Goal: Task Accomplishment & Management: Complete application form

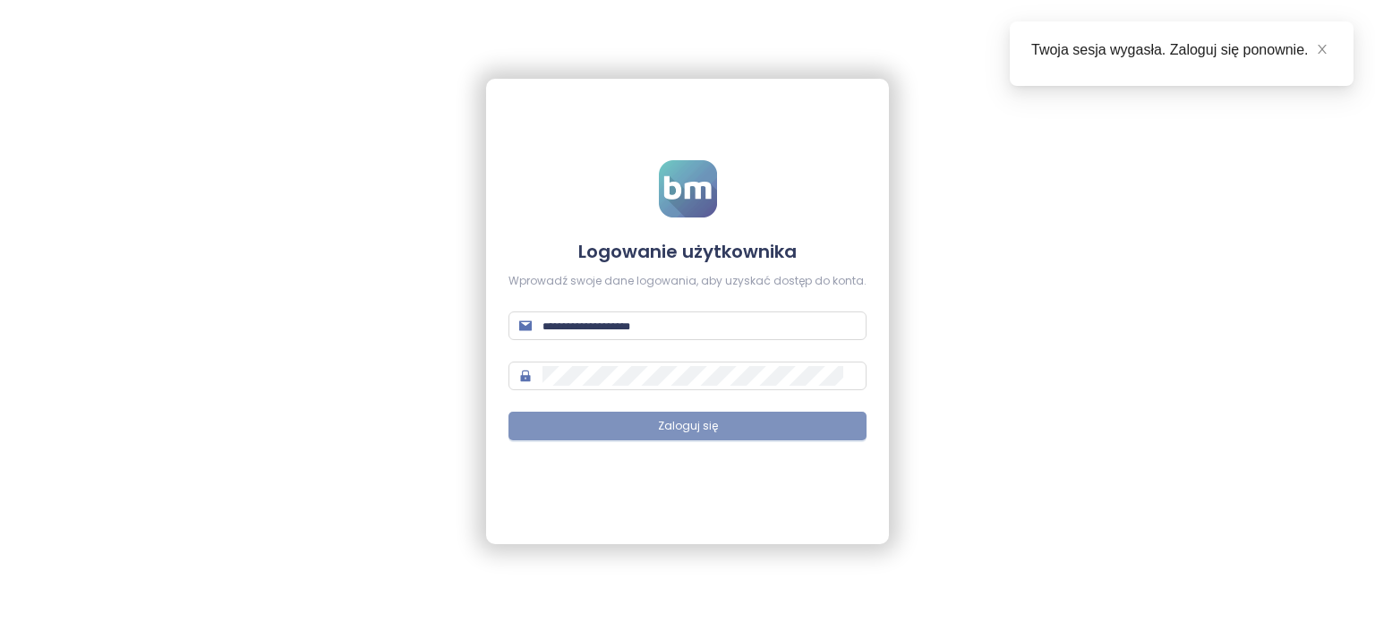
type input "**********"
click at [806, 426] on button "Zaloguj się" at bounding box center [687, 426] width 358 height 29
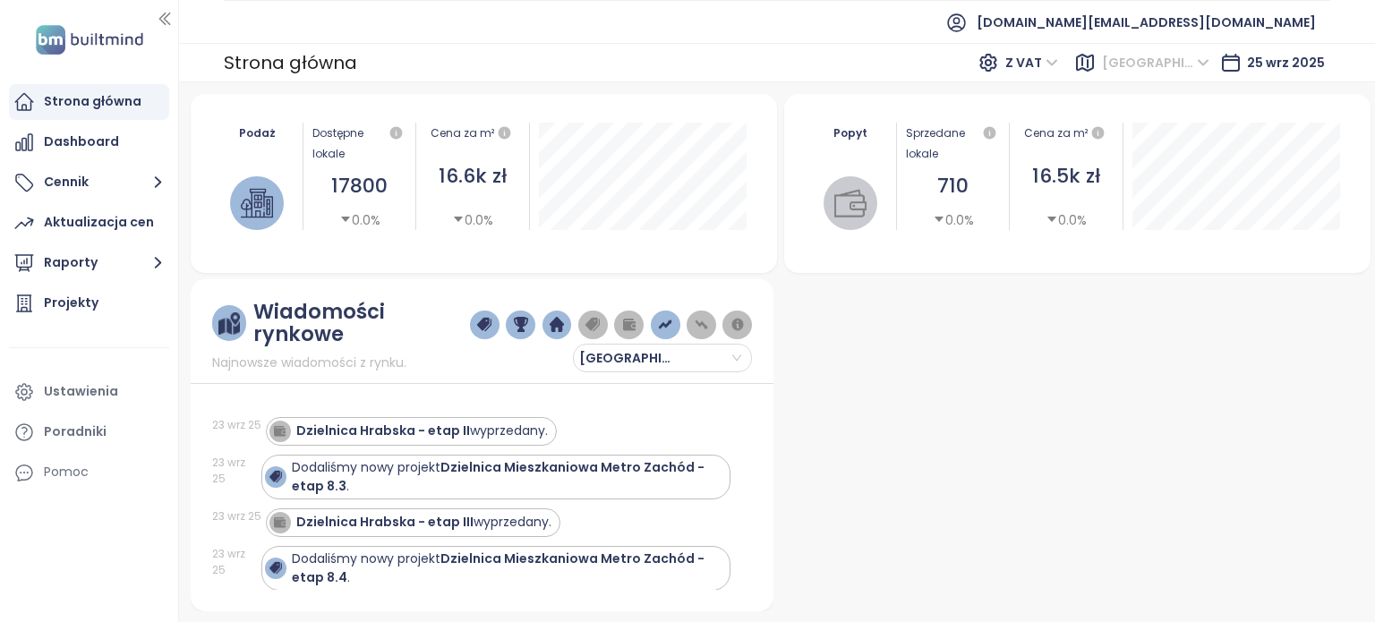
click at [1196, 70] on span "[GEOGRAPHIC_DATA]" at bounding box center [1155, 62] width 107 height 27
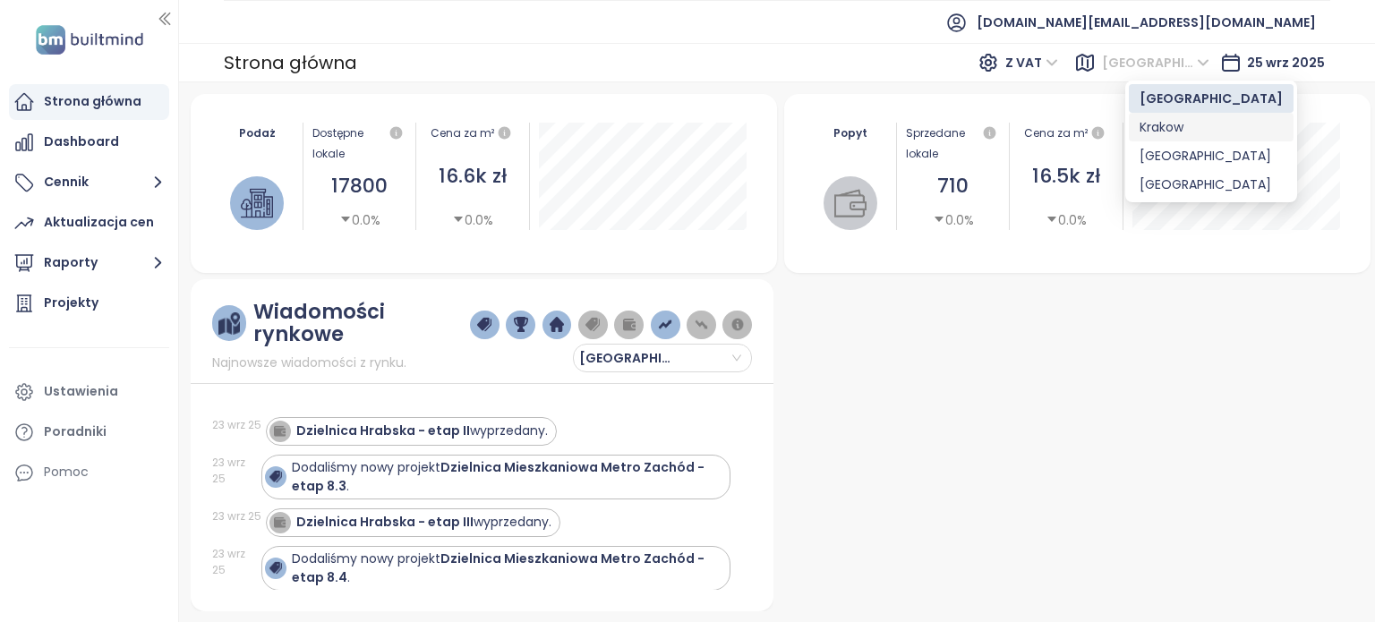
click at [1171, 134] on div "Krakow" at bounding box center [1210, 127] width 143 height 20
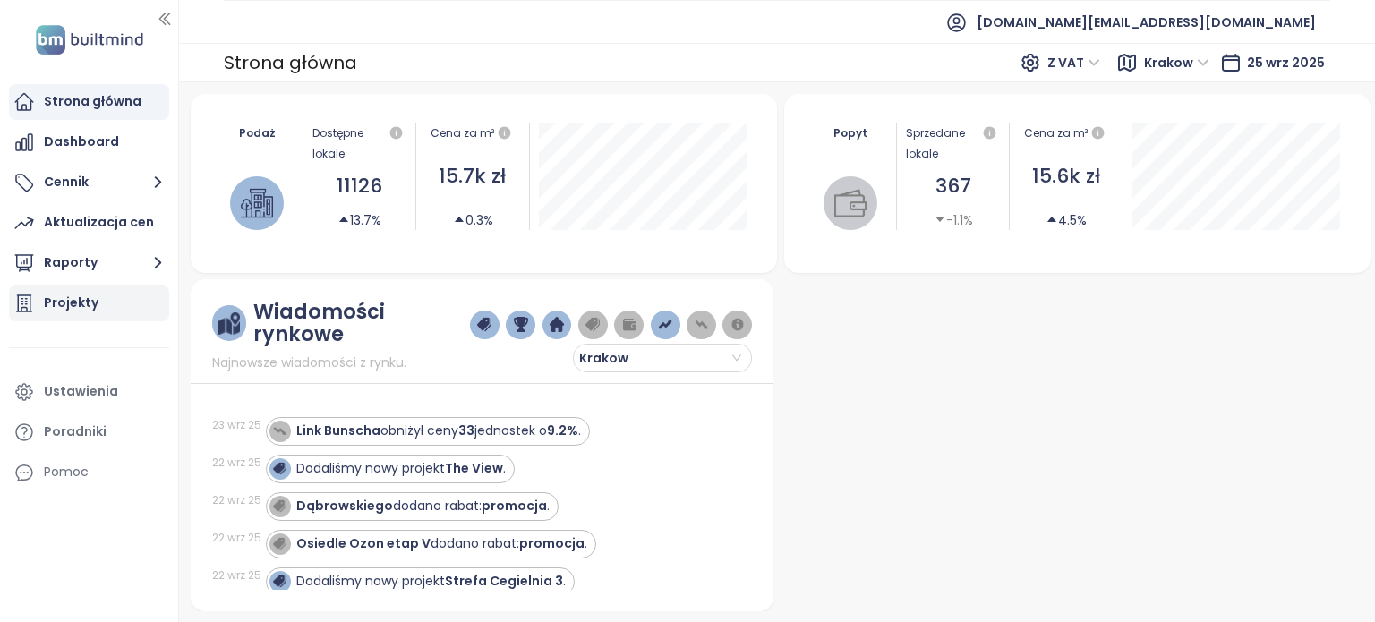
click at [45, 308] on div "Projekty" at bounding box center [71, 303] width 55 height 22
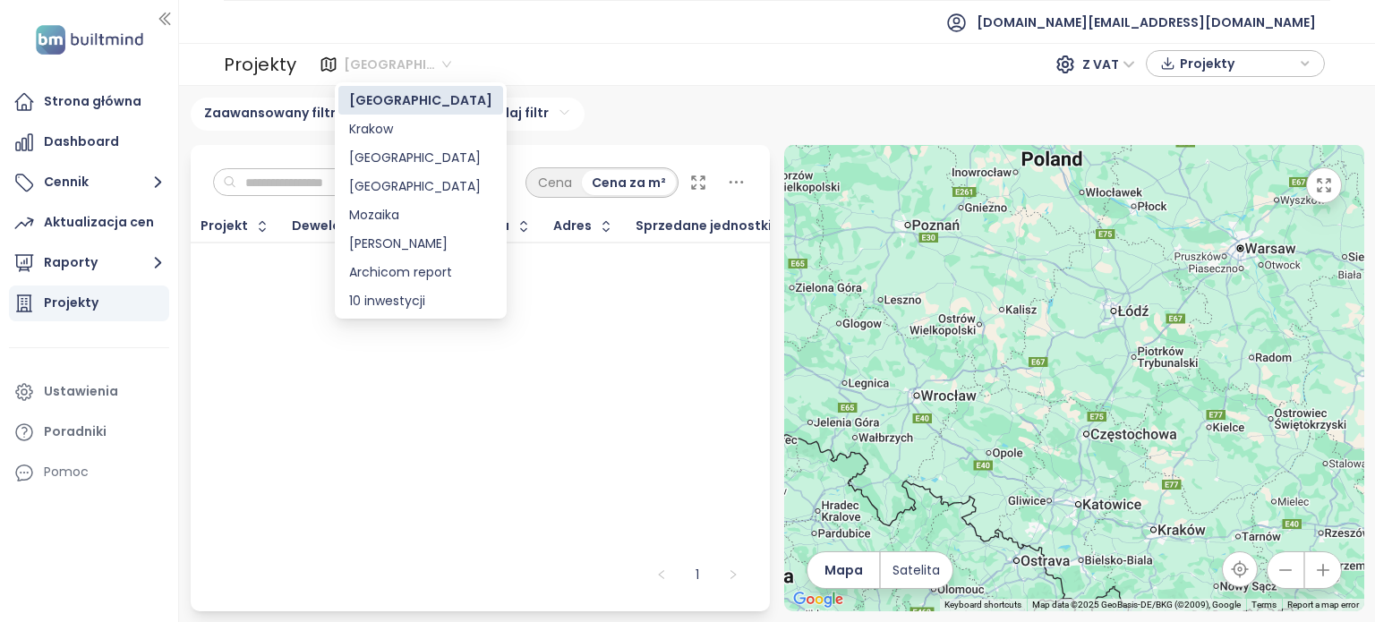
click at [410, 64] on span "[GEOGRAPHIC_DATA]" at bounding box center [397, 64] width 107 height 27
click at [393, 131] on div "Krakow" at bounding box center [420, 129] width 143 height 20
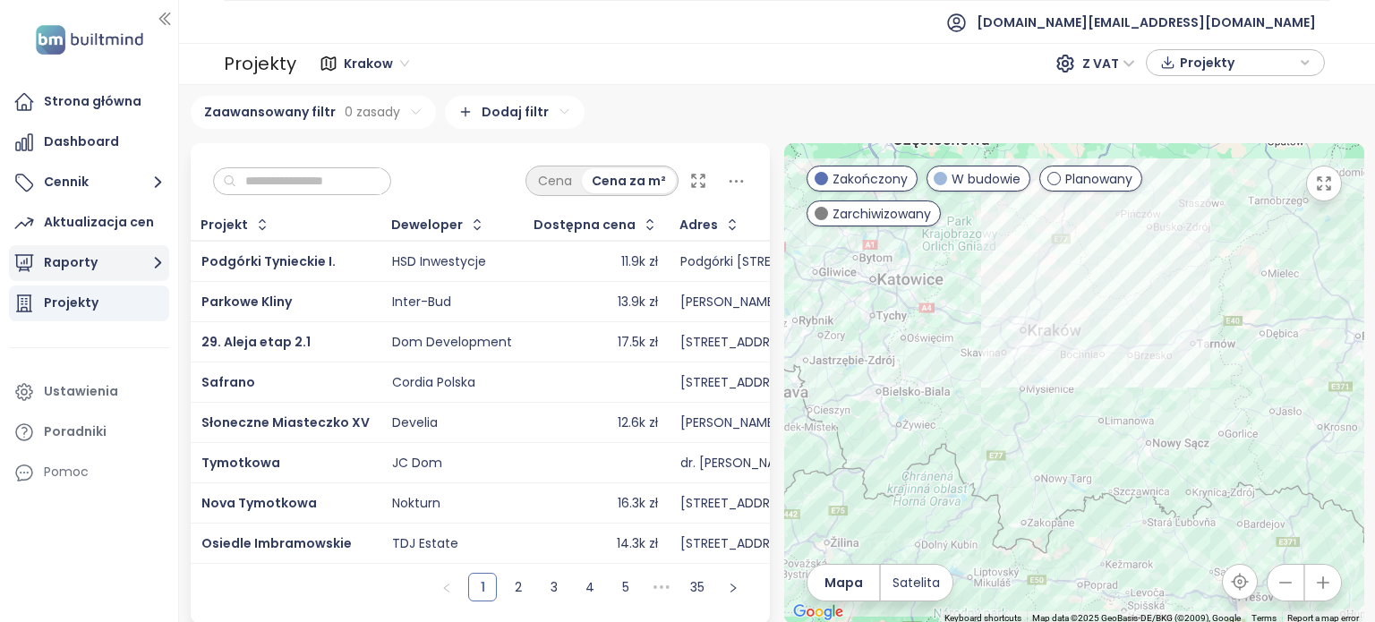
click at [134, 263] on button "Raporty" at bounding box center [89, 263] width 160 height 36
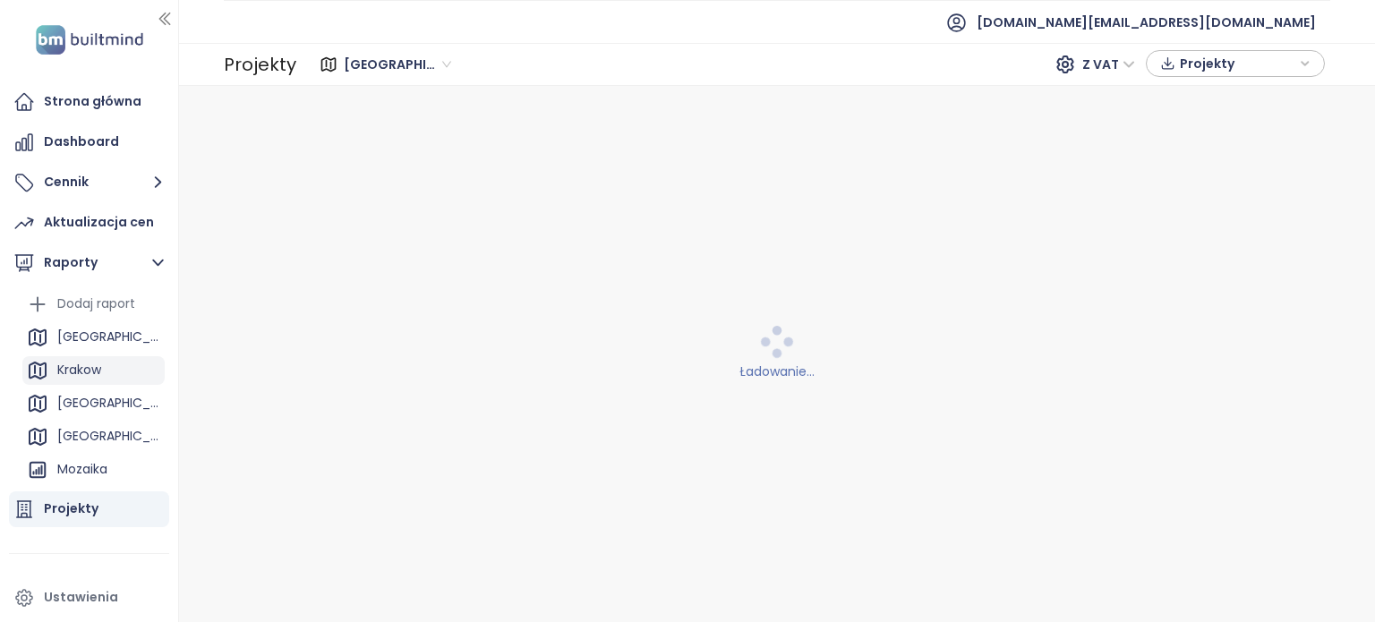
click at [95, 369] on div "Krakow" at bounding box center [79, 370] width 44 height 22
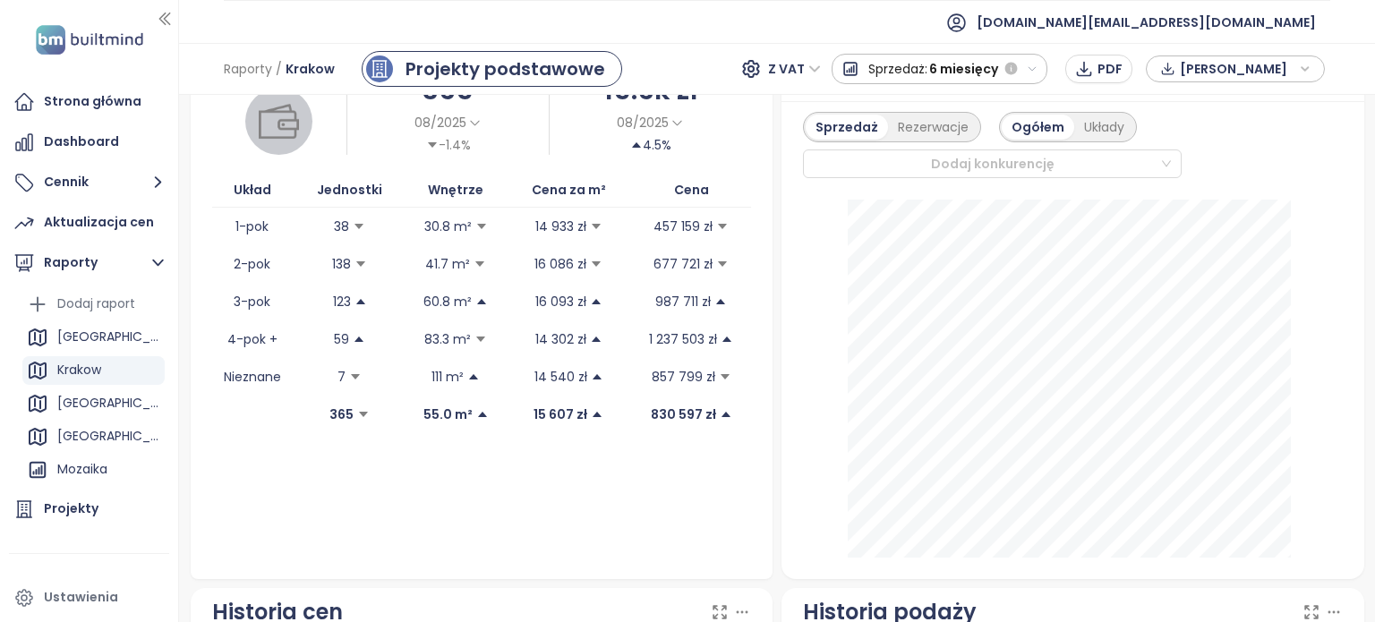
scroll to position [525, 0]
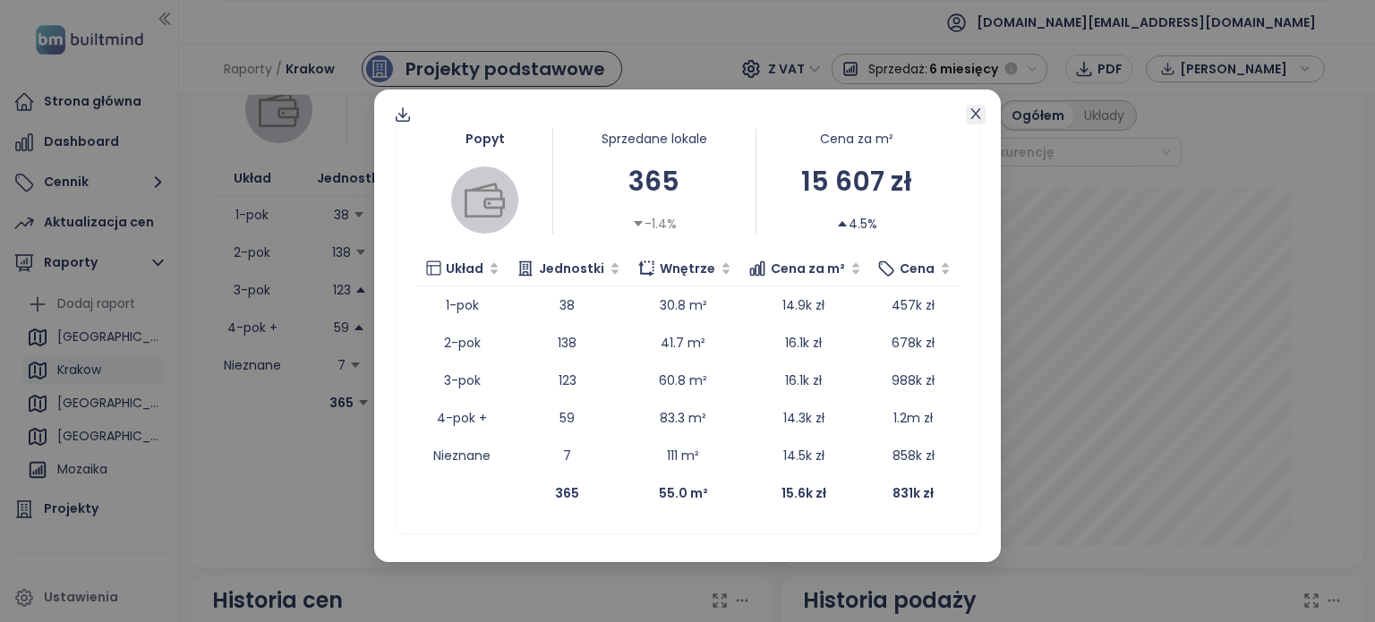
click at [977, 117] on icon "close" at bounding box center [975, 114] width 14 height 14
click at [977, 119] on icon "close" at bounding box center [975, 114] width 14 height 14
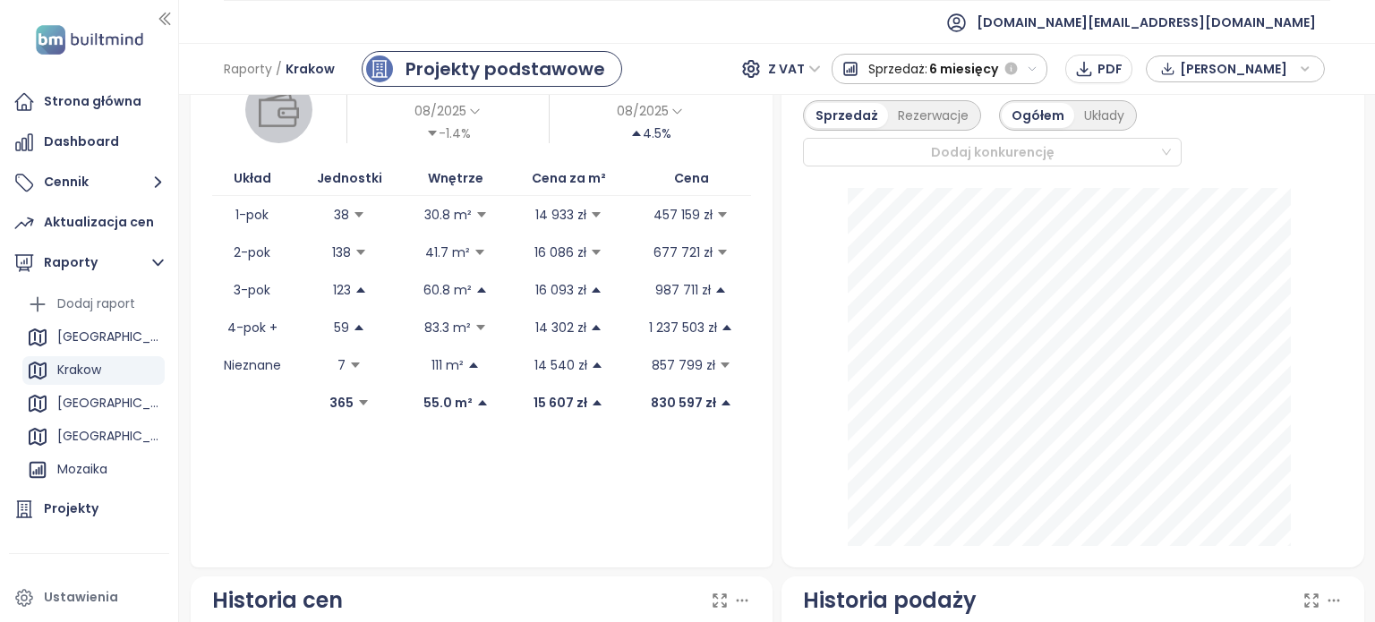
click at [90, 371] on div "Krakow" at bounding box center [79, 370] width 44 height 22
click at [90, 304] on div "Dodaj raport" at bounding box center [96, 304] width 78 height 22
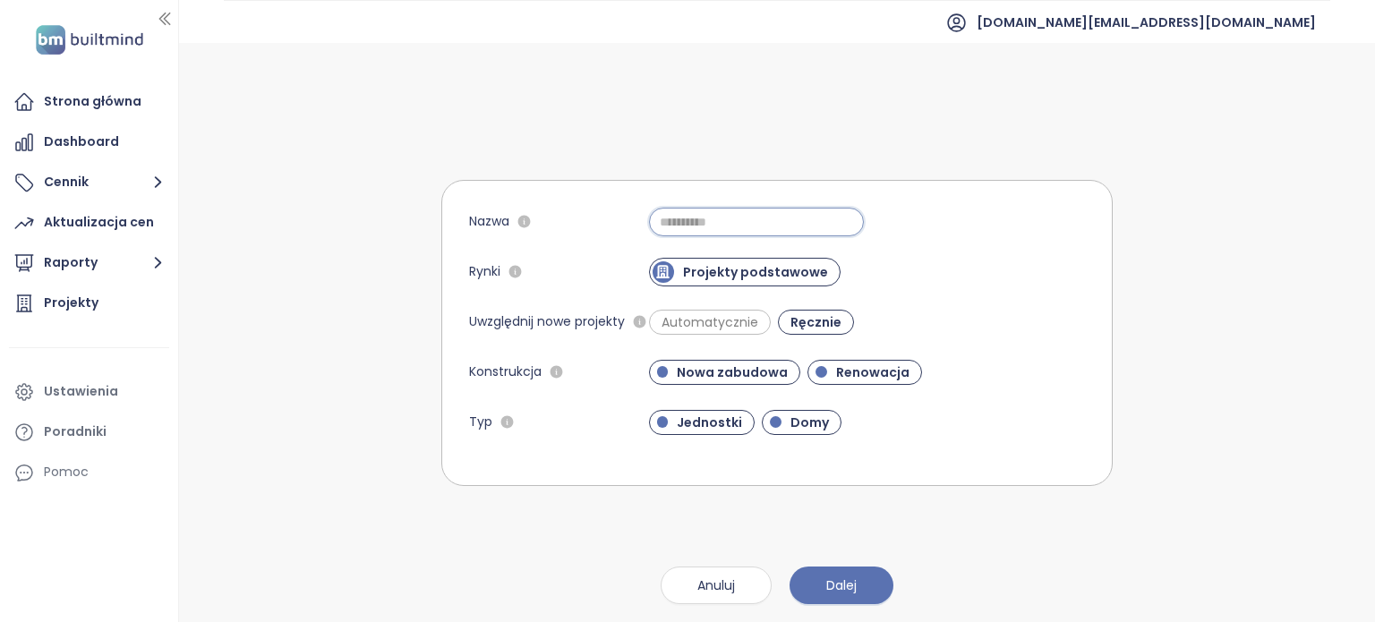
click at [748, 228] on input "Nazwa" at bounding box center [756, 222] width 215 height 29
type input "***"
click at [854, 579] on span "Dalej" at bounding box center [841, 586] width 30 height 20
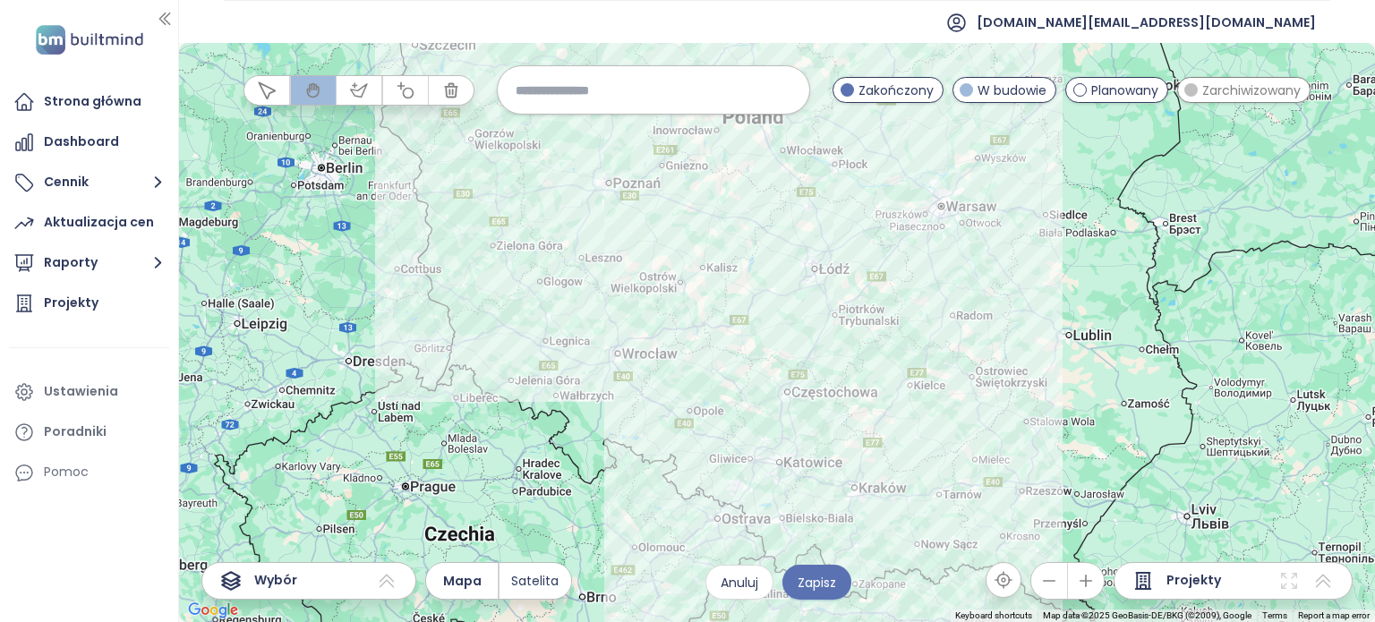
click at [1094, 583] on icon "button" at bounding box center [1086, 581] width 18 height 18
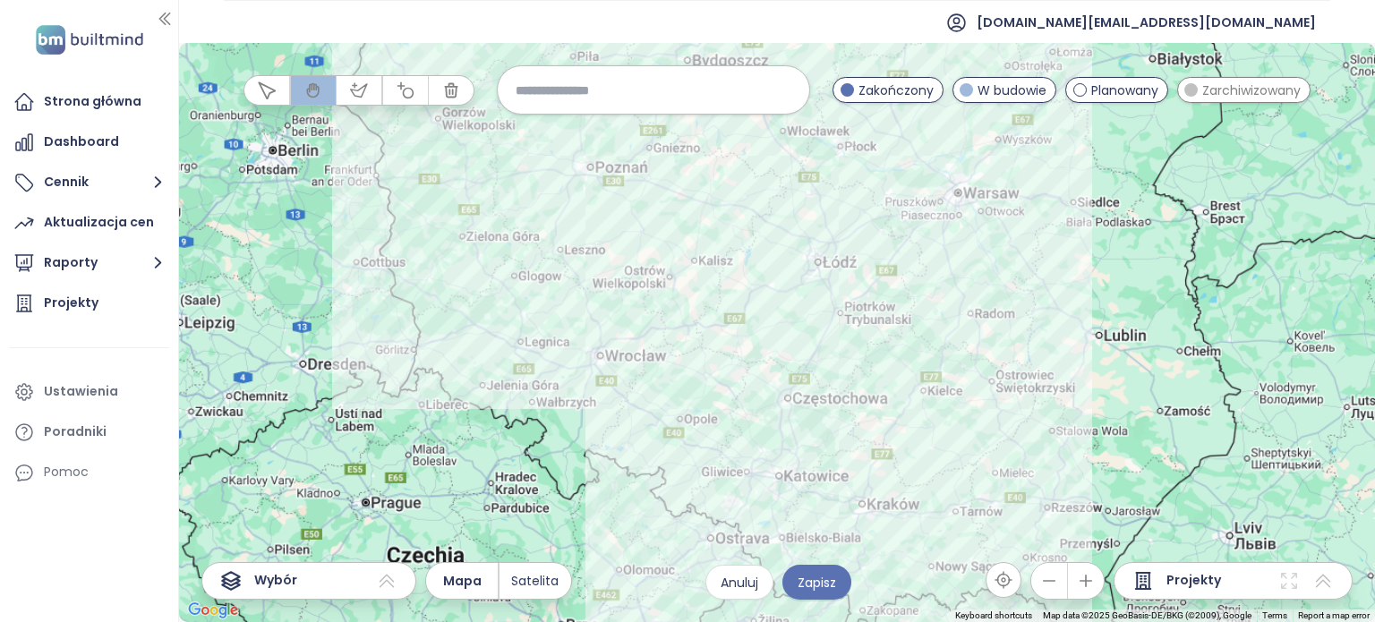
click at [1094, 583] on icon "button" at bounding box center [1086, 581] width 18 height 18
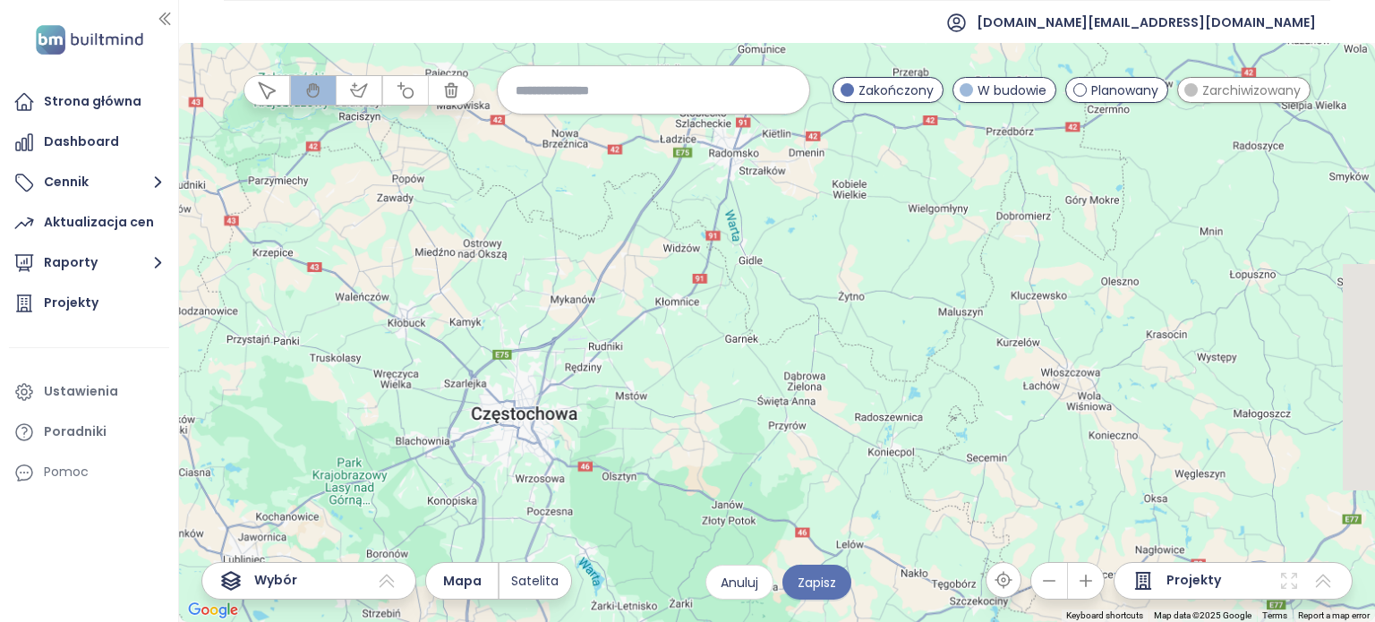
drag, startPoint x: 1044, startPoint y: 522, endPoint x: 703, endPoint y: 122, distance: 525.7
click at [703, 122] on div at bounding box center [777, 332] width 1196 height 579
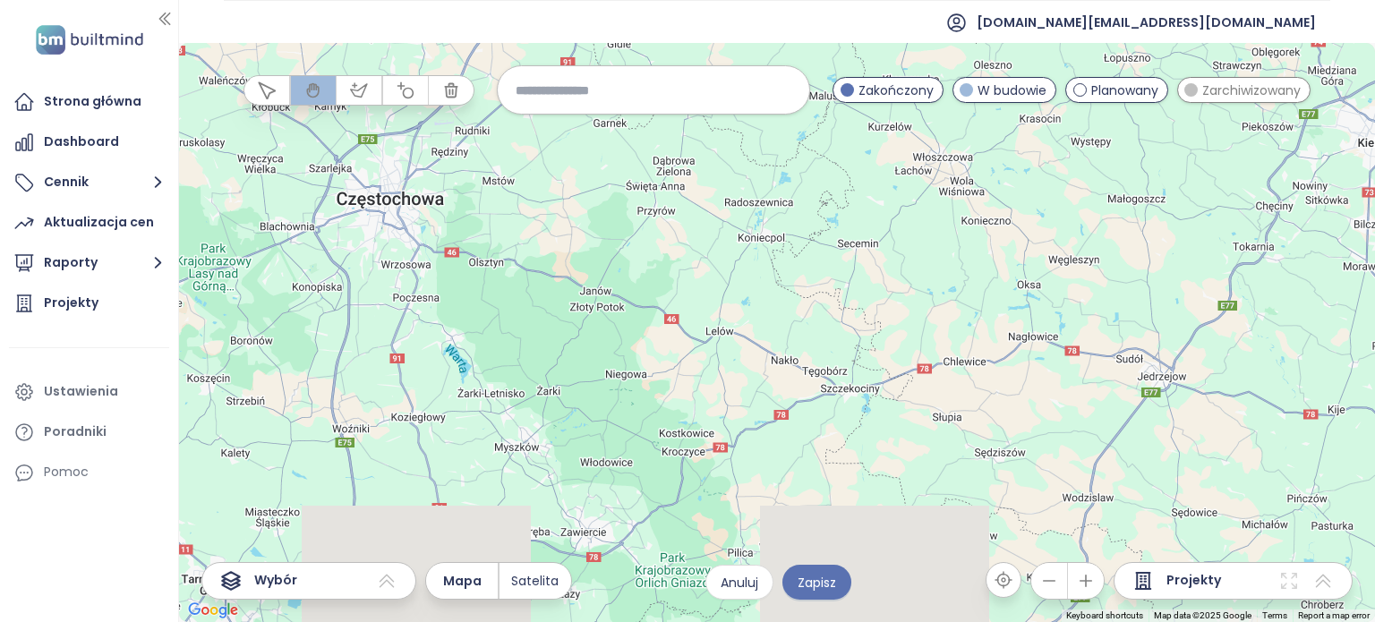
drag, startPoint x: 823, startPoint y: 346, endPoint x: 690, endPoint y: 122, distance: 260.5
click at [690, 122] on div at bounding box center [777, 332] width 1196 height 579
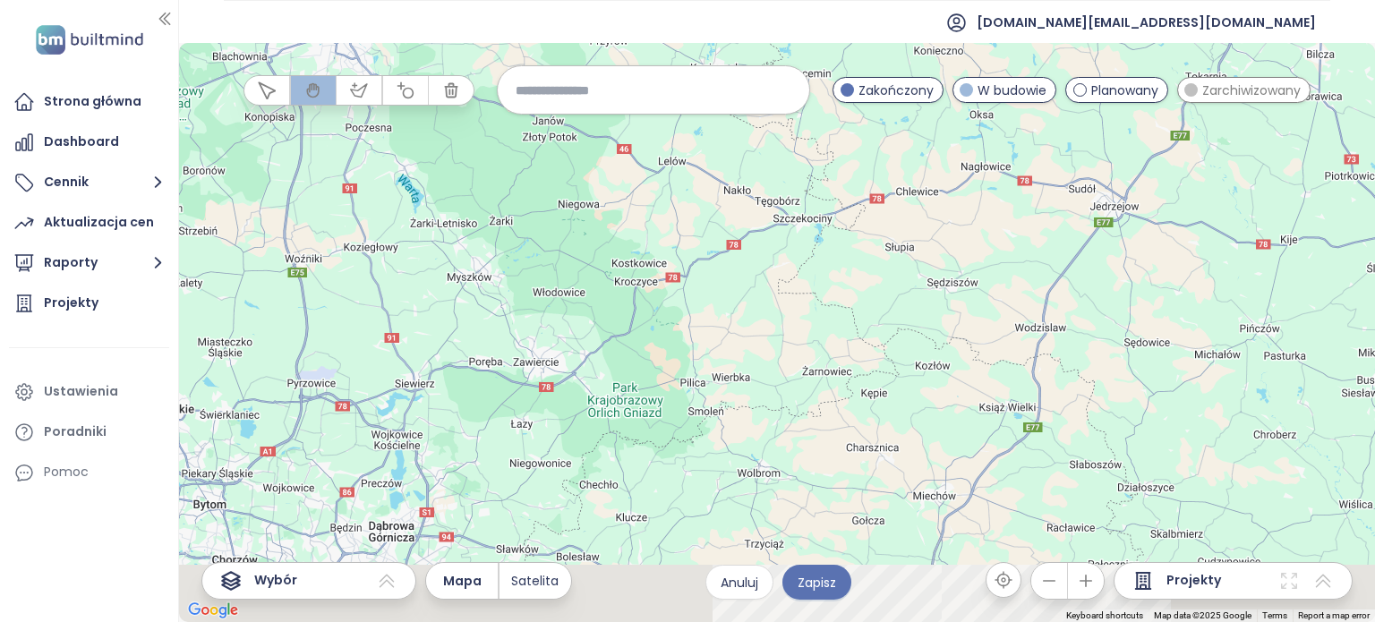
drag, startPoint x: 741, startPoint y: 254, endPoint x: 727, endPoint y: 160, distance: 95.1
click at [727, 160] on div at bounding box center [777, 332] width 1196 height 579
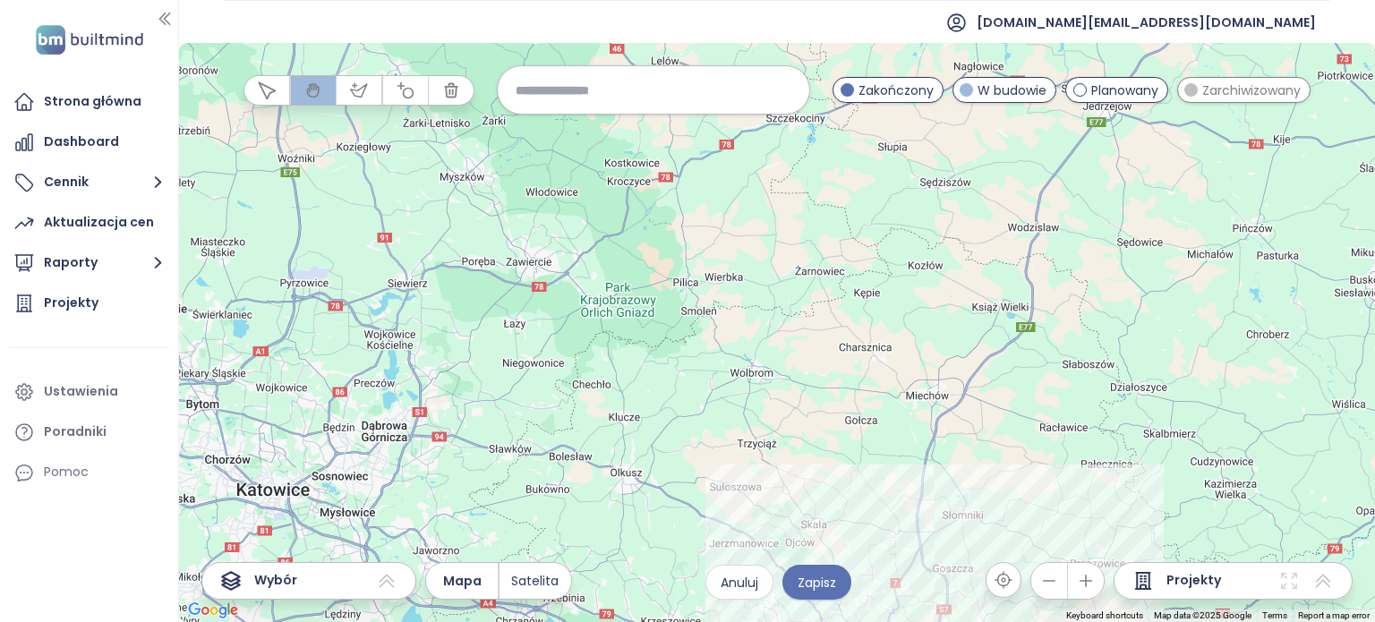
drag, startPoint x: 770, startPoint y: 297, endPoint x: 742, endPoint y: 200, distance: 101.4
click at [742, 200] on div at bounding box center [777, 332] width 1196 height 579
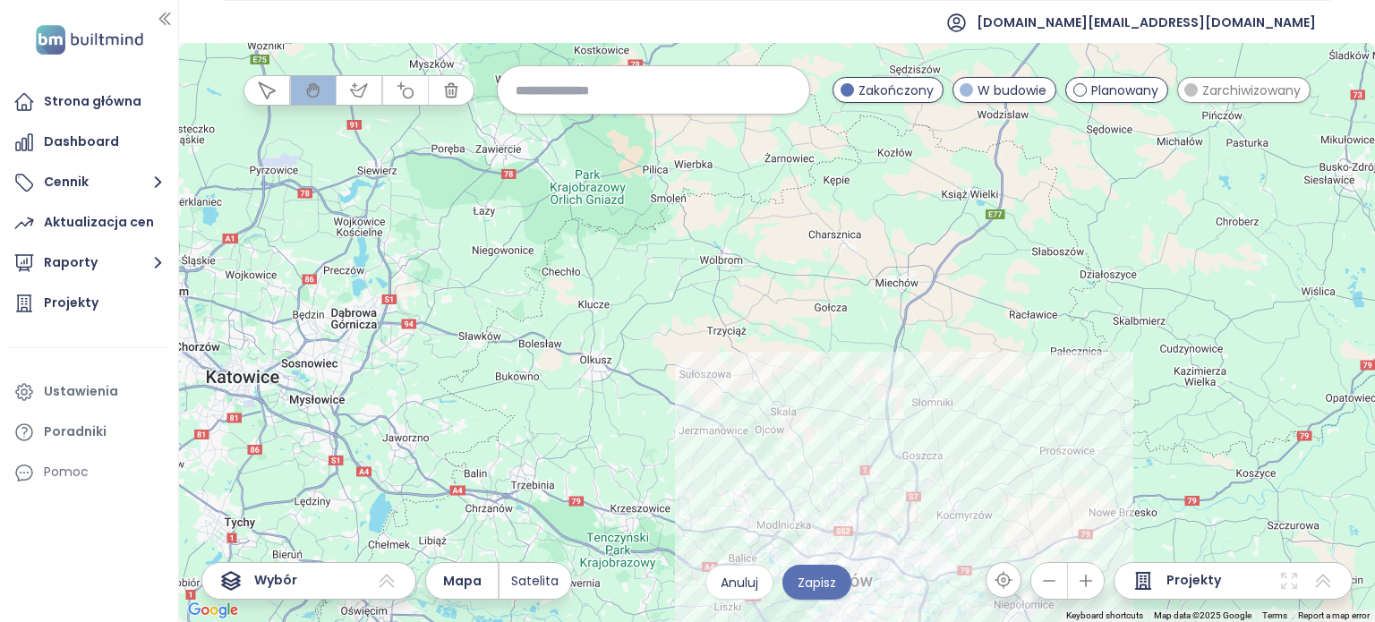
drag, startPoint x: 817, startPoint y: 397, endPoint x: 779, endPoint y: 182, distance: 218.2
click at [779, 182] on div at bounding box center [777, 332] width 1196 height 579
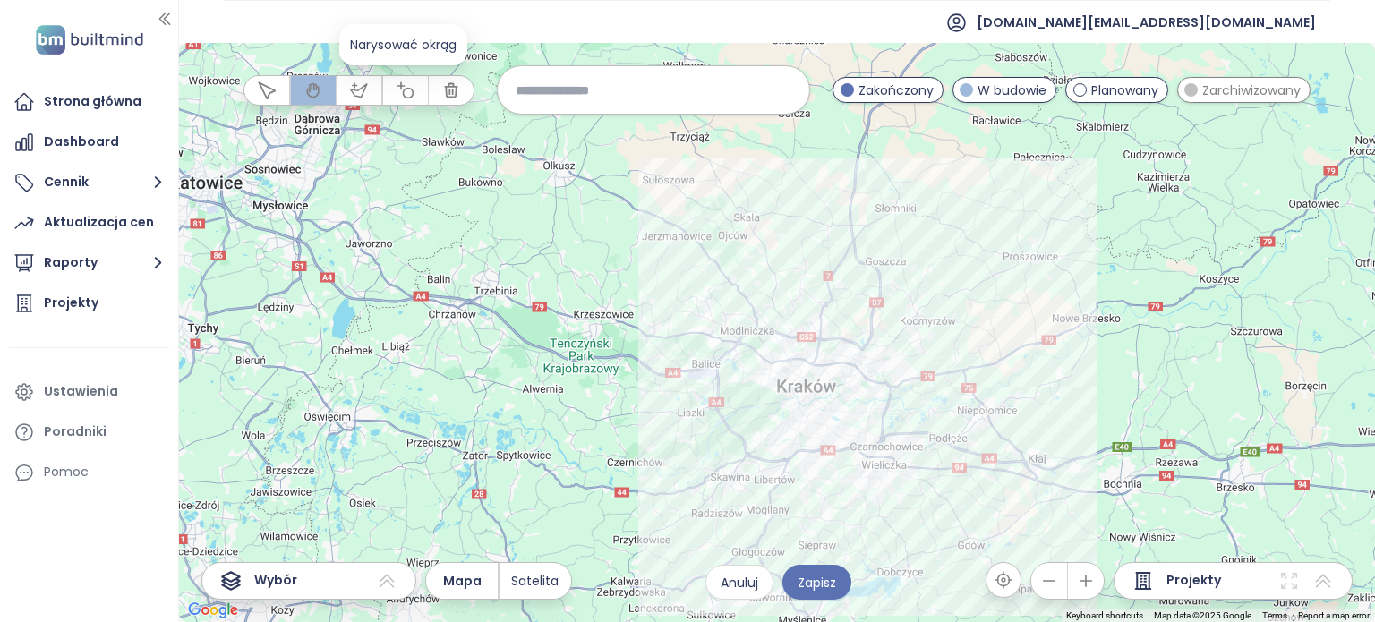
click at [398, 90] on icon "button" at bounding box center [406, 90] width 18 height 18
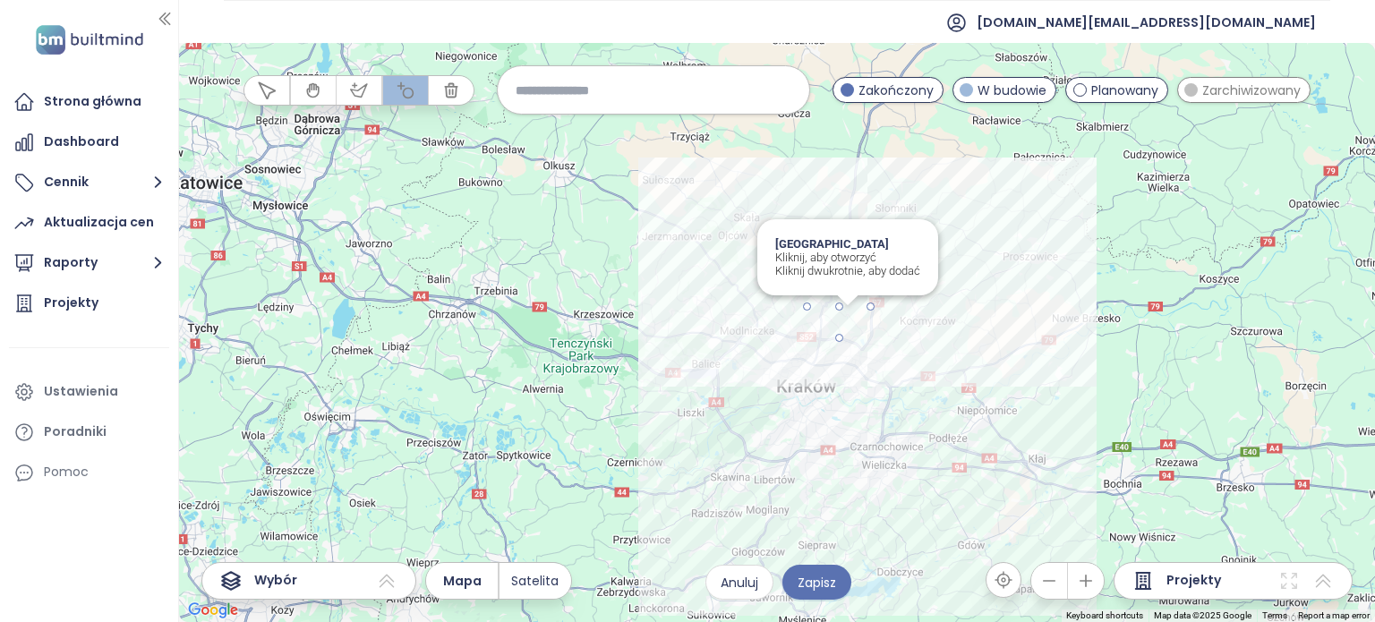
drag, startPoint x: 838, startPoint y: 306, endPoint x: 859, endPoint y: 333, distance: 34.4
click at [859, 333] on div at bounding box center [777, 332] width 1196 height 579
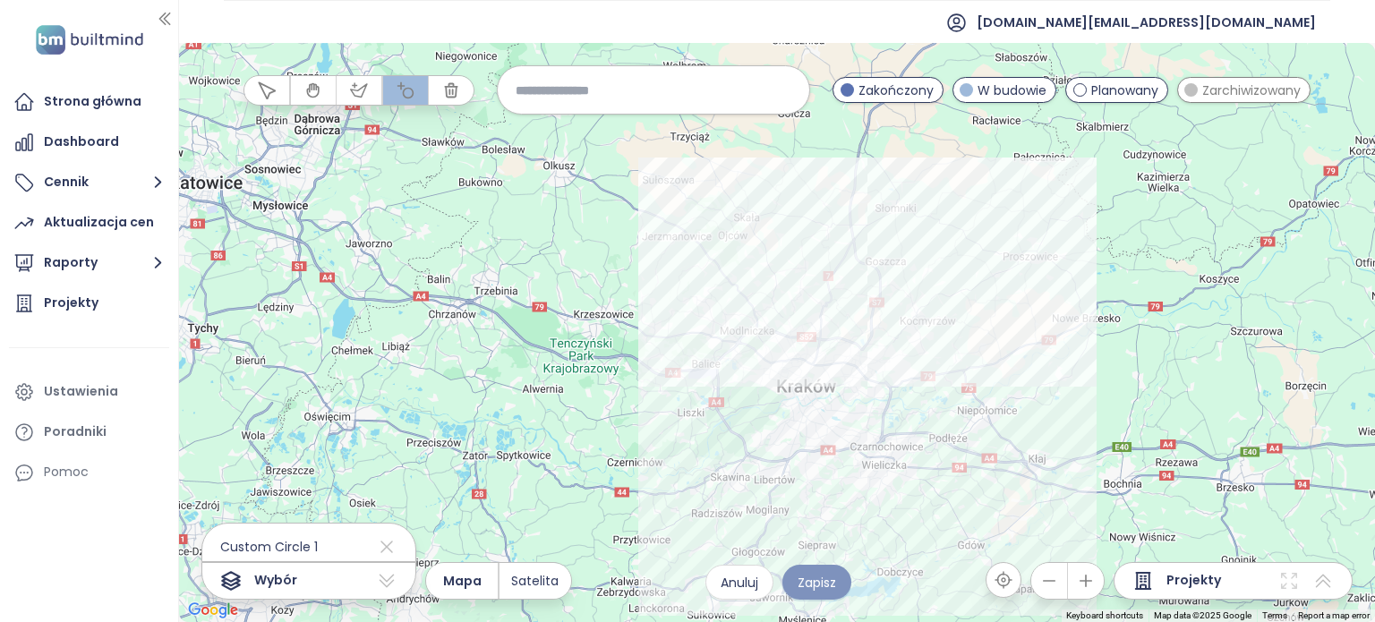
click at [818, 584] on span "Zapisz" at bounding box center [817, 583] width 38 height 20
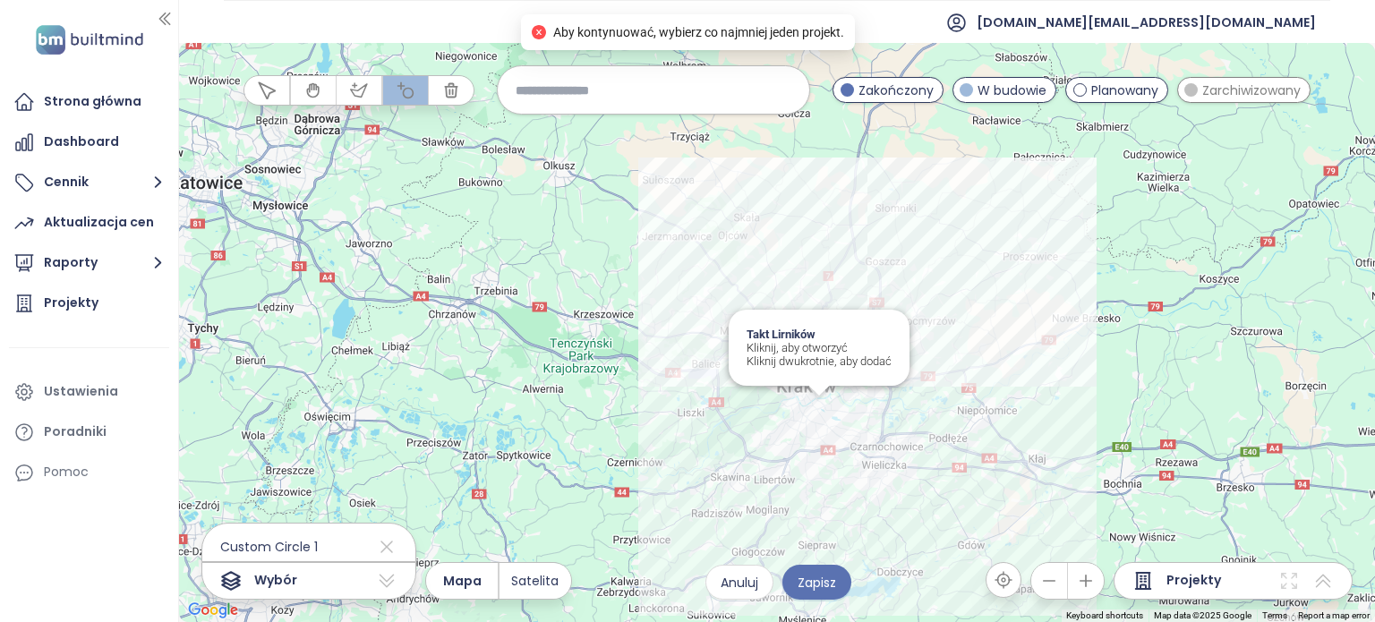
click at [820, 398] on div at bounding box center [777, 332] width 1196 height 579
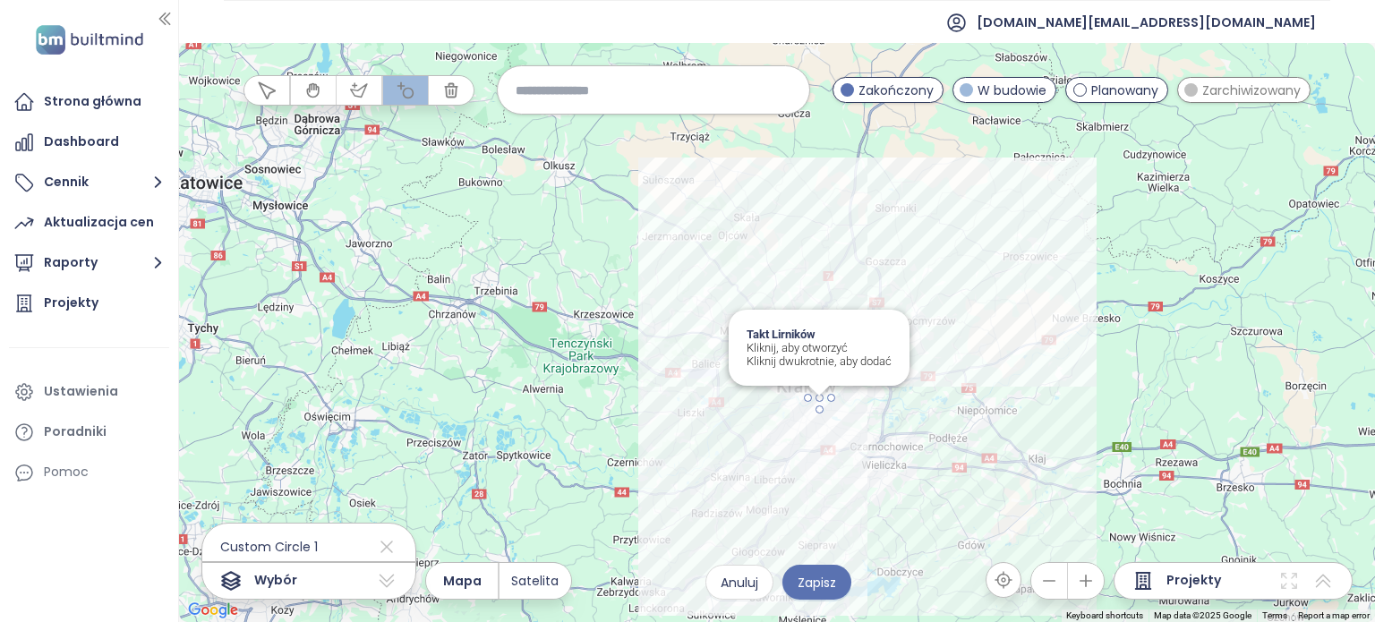
click at [819, 410] on div at bounding box center [777, 332] width 1196 height 579
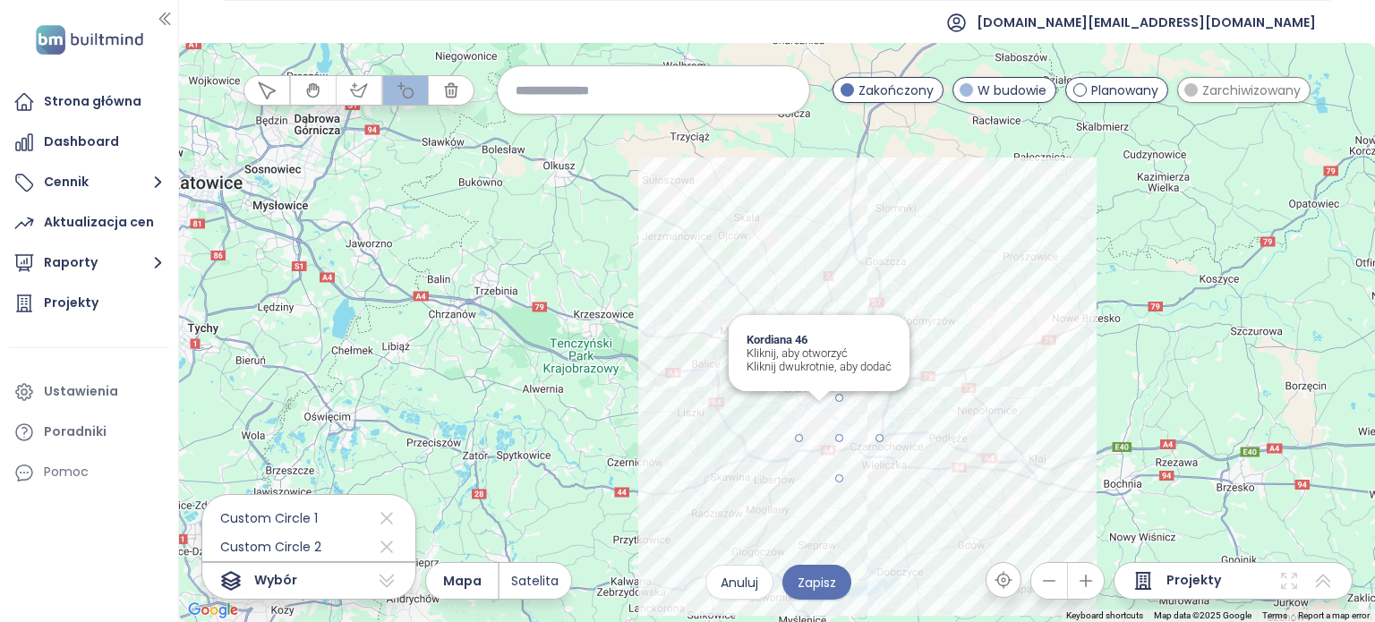
drag, startPoint x: 849, startPoint y: 446, endPoint x: 869, endPoint y: 467, distance: 29.1
click at [869, 467] on div at bounding box center [777, 332] width 1196 height 579
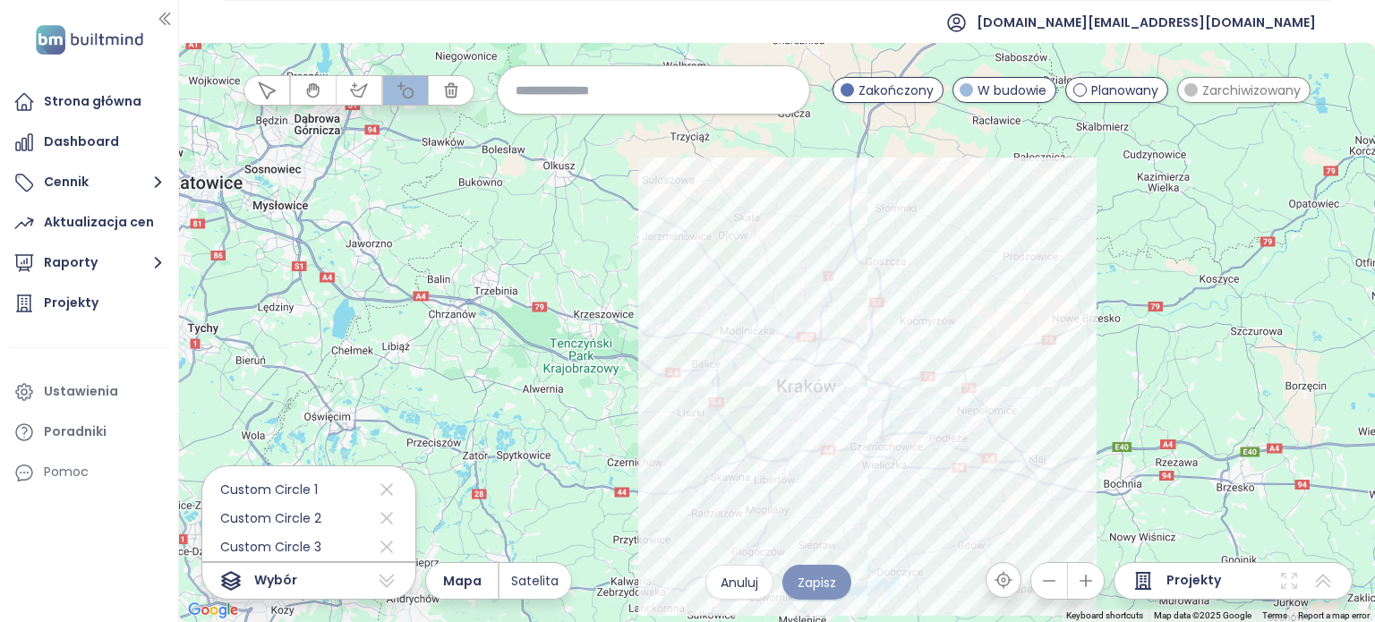
click at [809, 579] on span "Zapisz" at bounding box center [817, 583] width 38 height 20
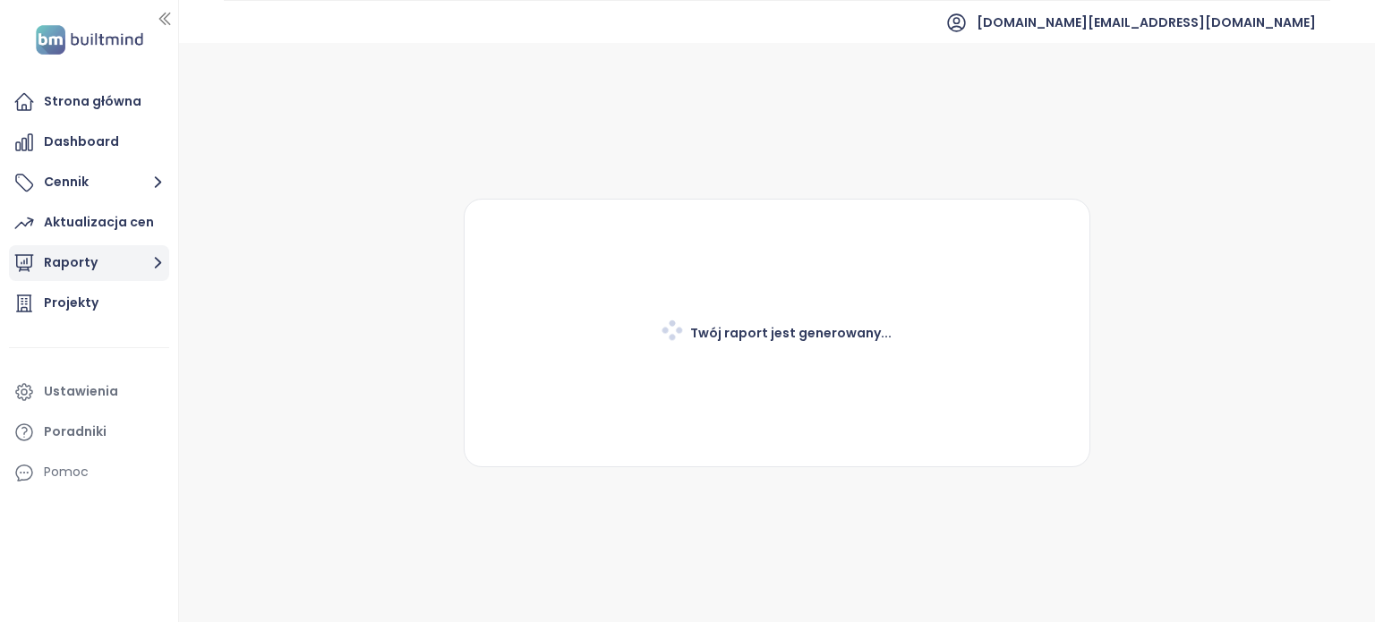
click at [140, 268] on button "Raporty" at bounding box center [89, 263] width 160 height 36
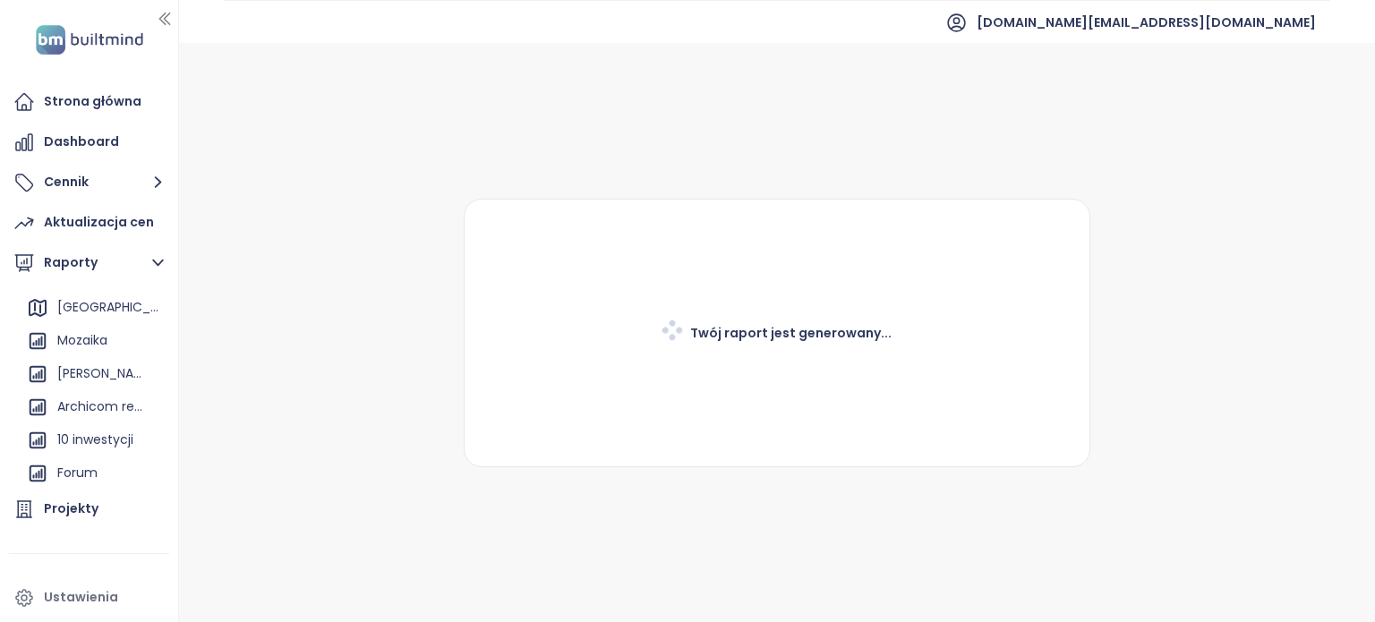
scroll to position [129, 0]
click at [94, 406] on div "Archicom report" at bounding box center [99, 407] width 85 height 22
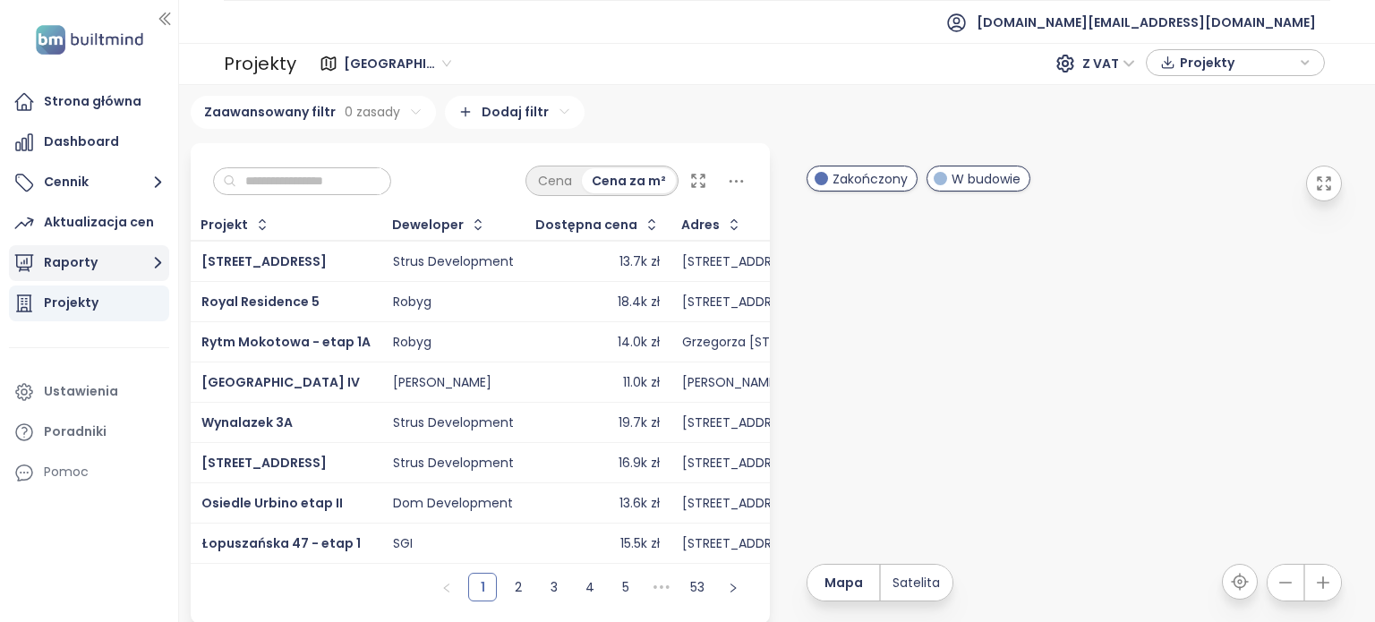
click at [116, 264] on button "Raporty" at bounding box center [89, 263] width 160 height 36
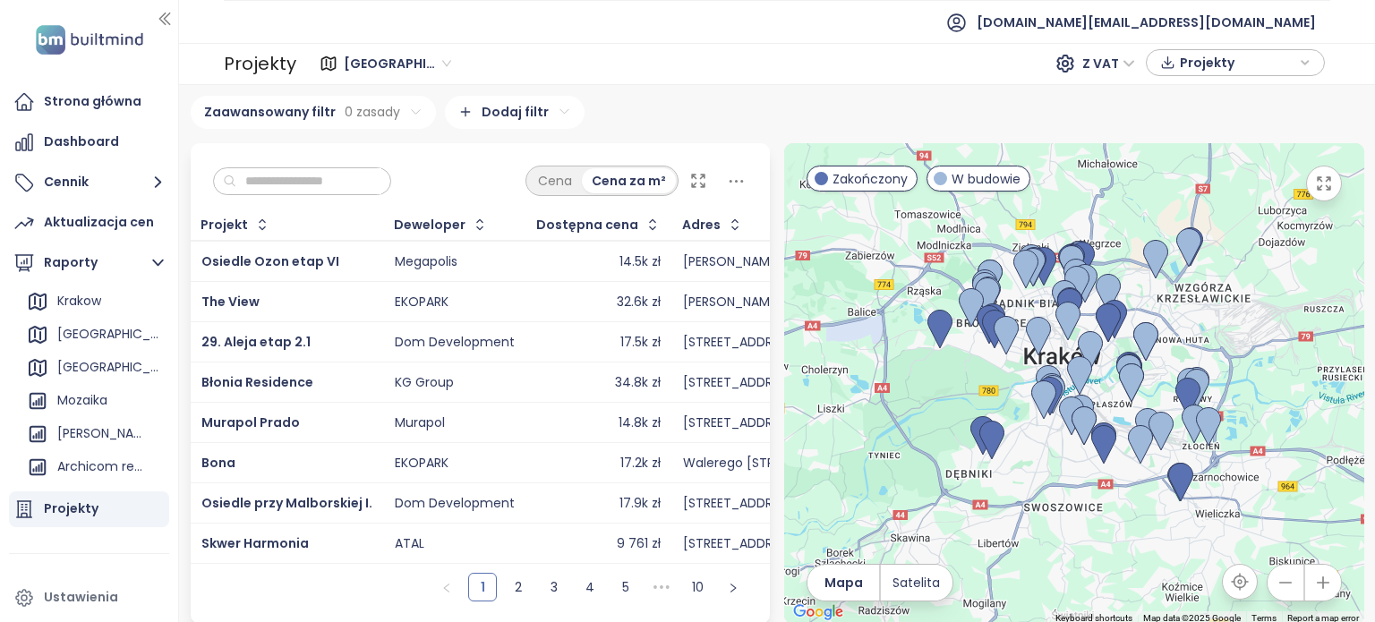
scroll to position [88, 0]
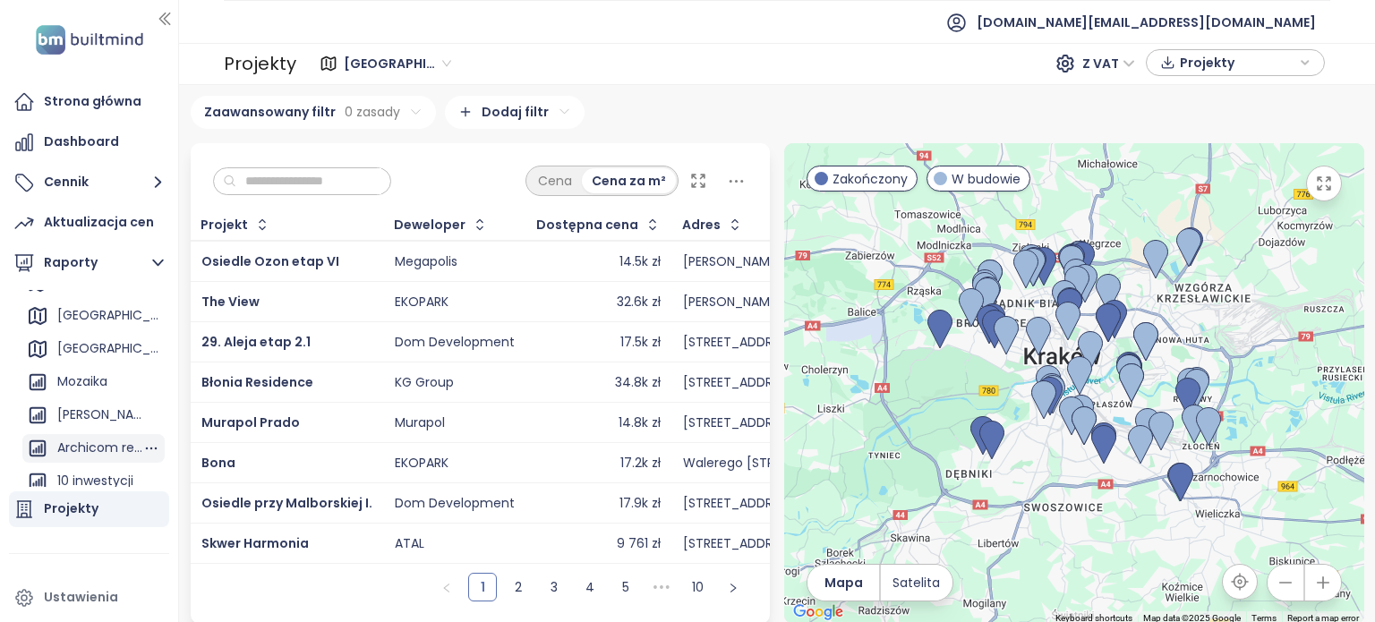
click at [78, 450] on div "Archicom report" at bounding box center [99, 448] width 85 height 22
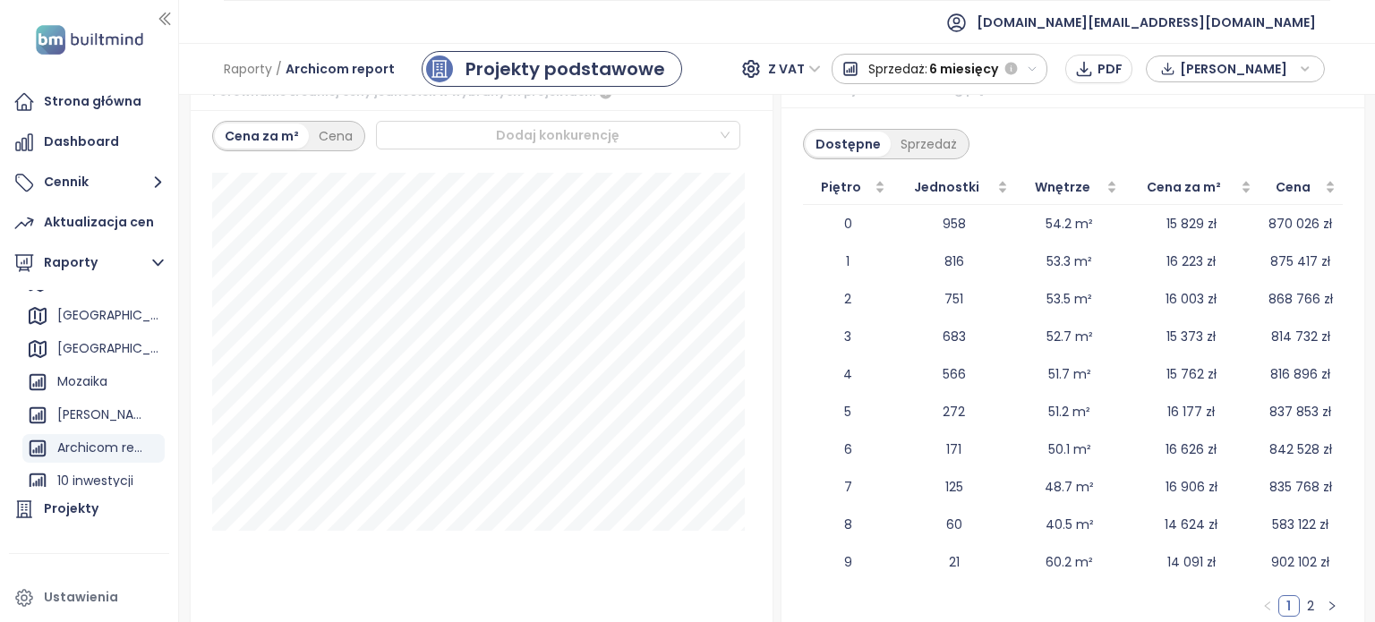
scroll to position [2755, 0]
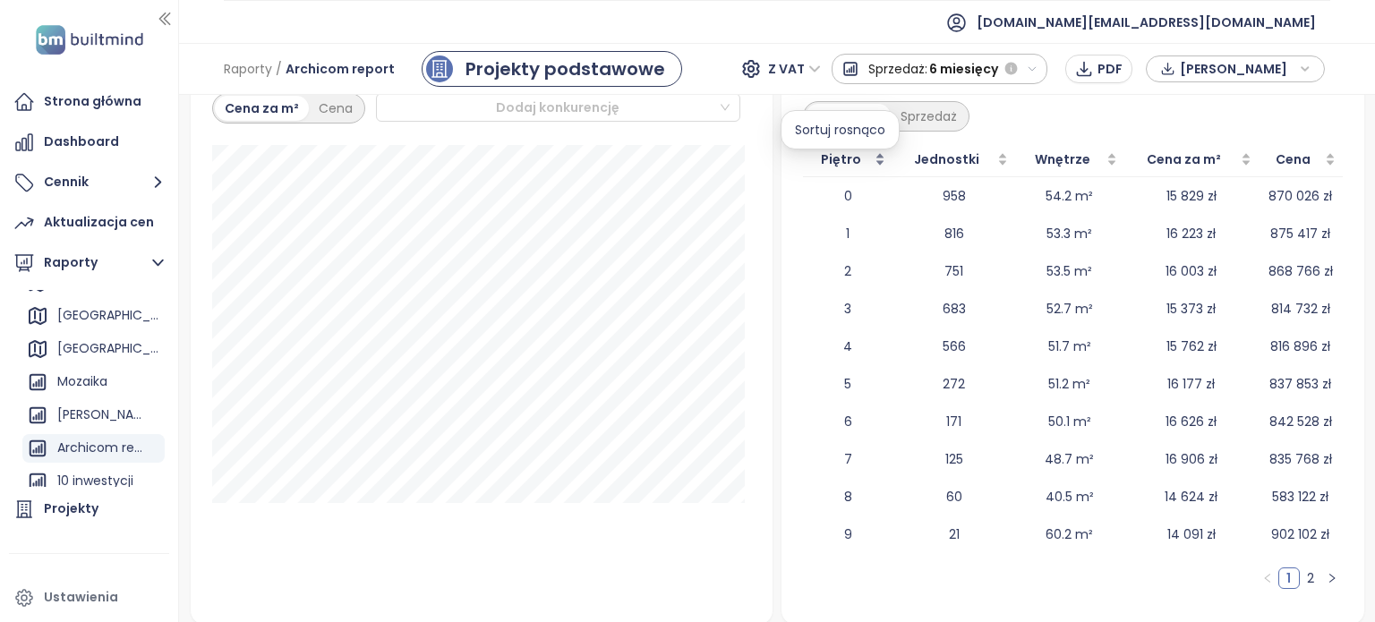
click at [870, 167] on div "Piętro" at bounding box center [847, 159] width 75 height 20
click at [870, 167] on div "Piętro" at bounding box center [847, 159] width 74 height 20
click at [102, 141] on div "Dashboard" at bounding box center [81, 142] width 75 height 22
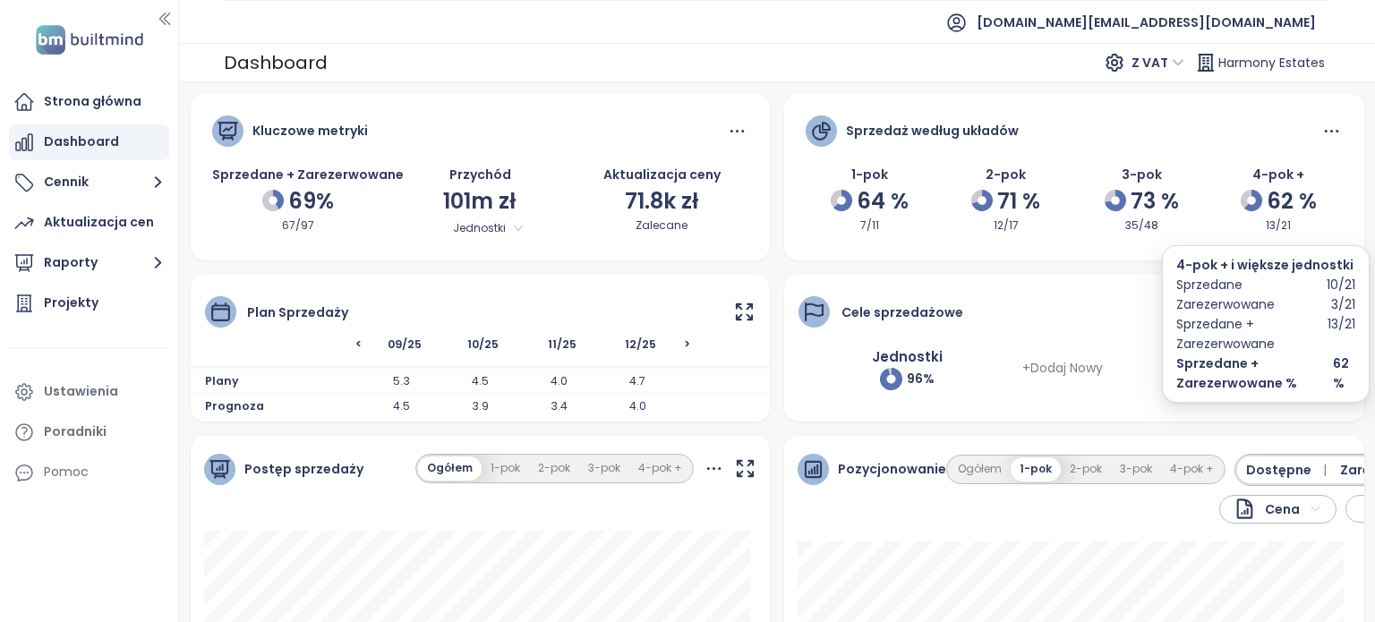
drag, startPoint x: 1298, startPoint y: 204, endPoint x: 1374, endPoint y: 205, distance: 76.1
click at [1374, 205] on div "Kluczowe metryki Sprzedane + Zarezerwowane 69% 67/97 Przychód 101m zł Jednostki…" at bounding box center [777, 352] width 1196 height 540
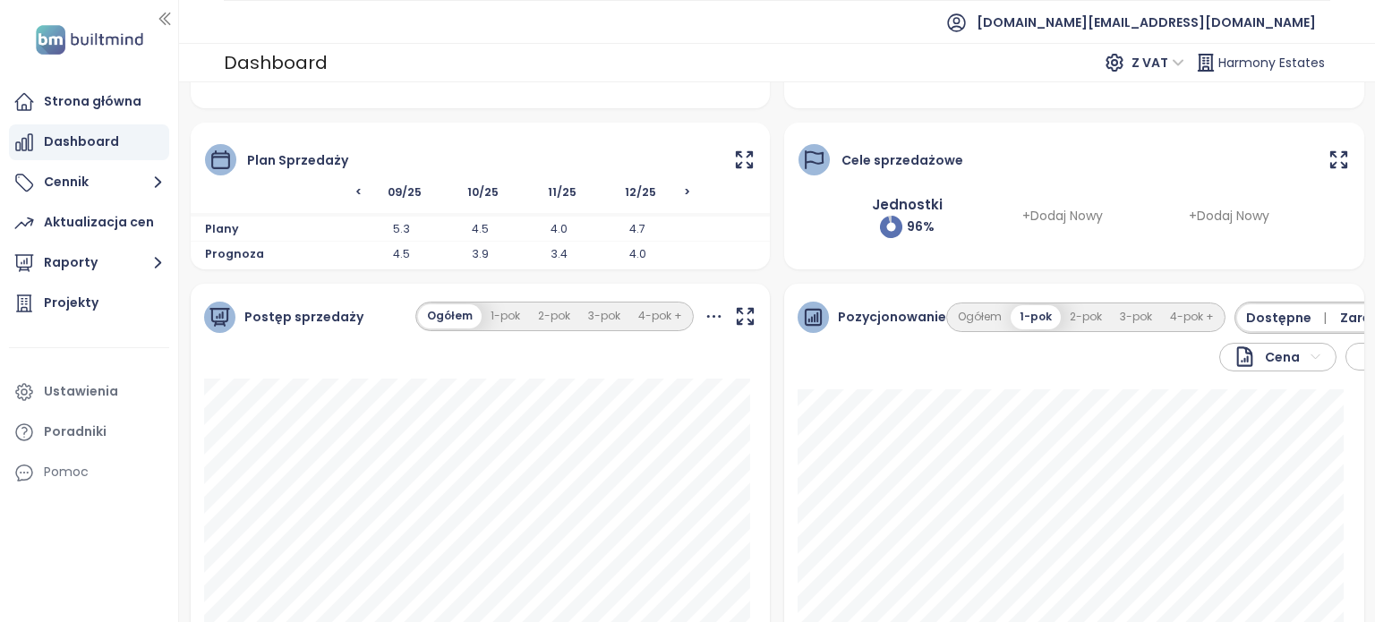
scroll to position [272, 0]
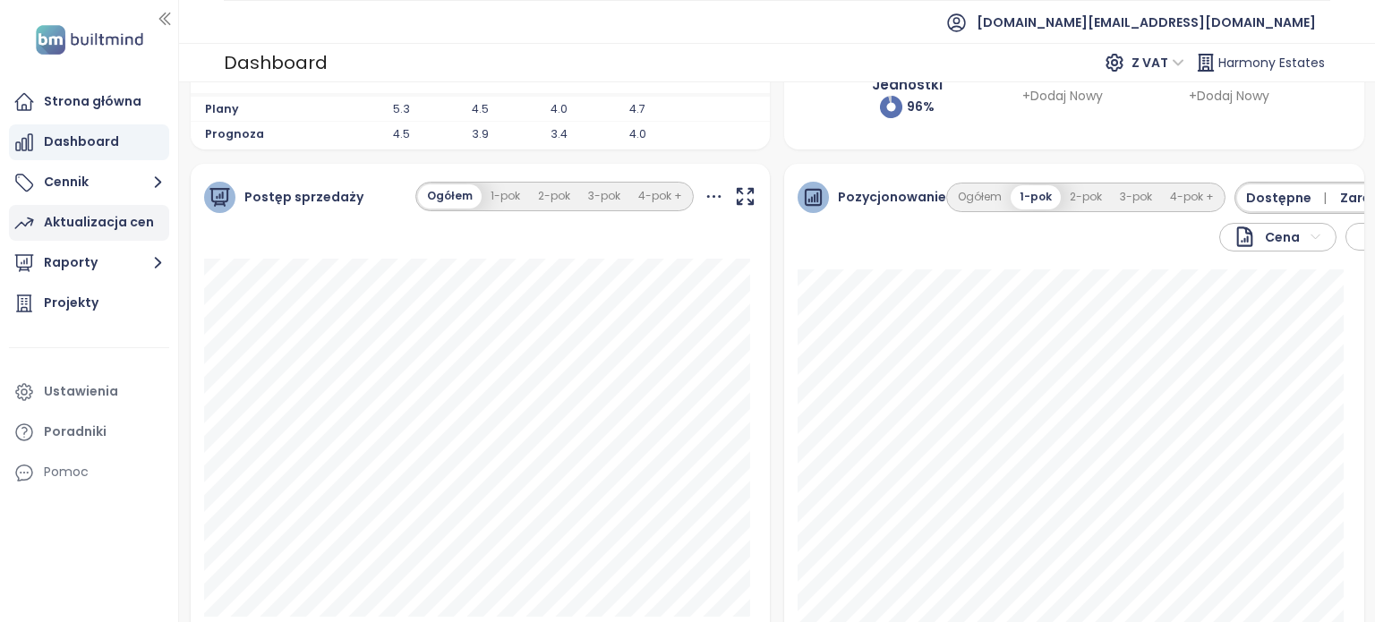
click at [107, 226] on div "Aktualizacja cen" at bounding box center [99, 222] width 110 height 22
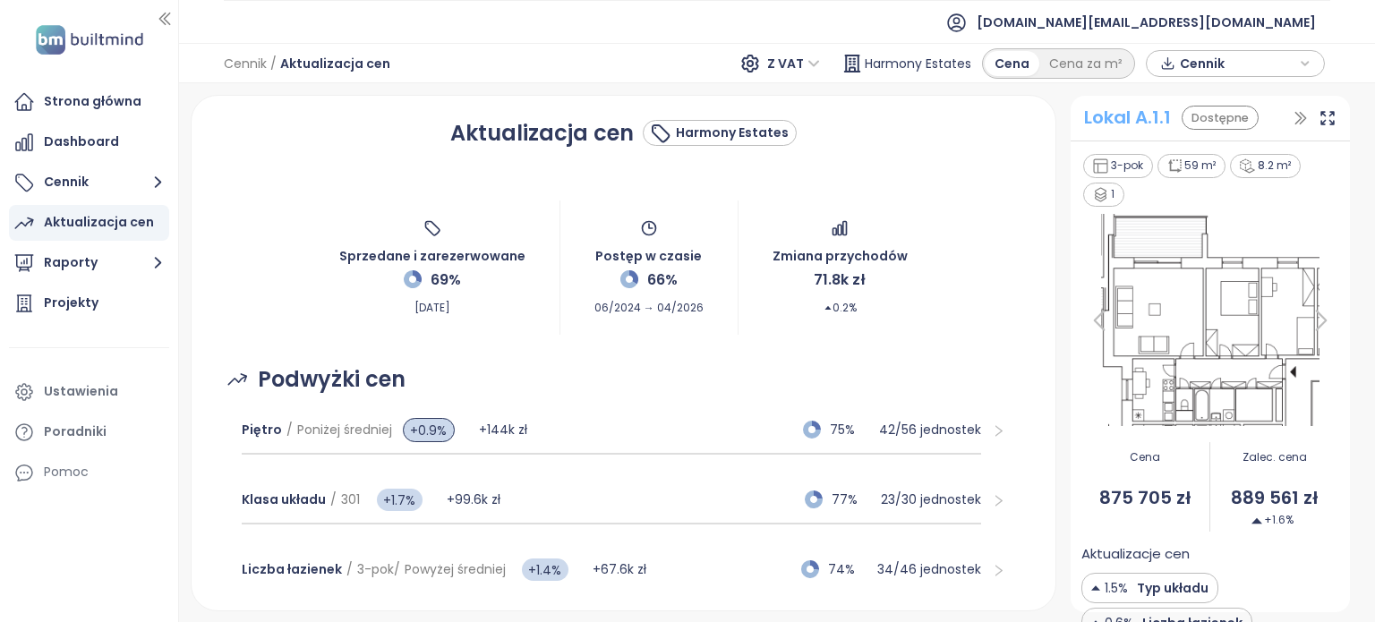
click at [1150, 124] on div "Lokal A.1.1" at bounding box center [1127, 118] width 87 height 28
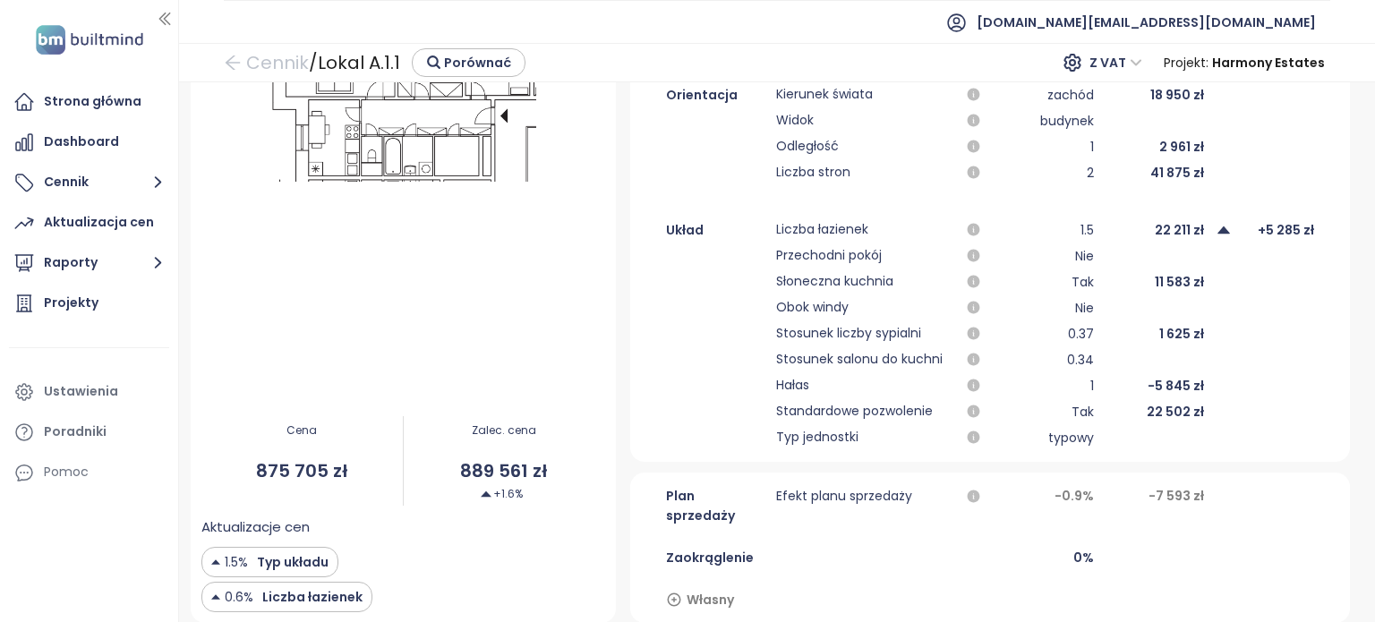
scroll to position [497, 0]
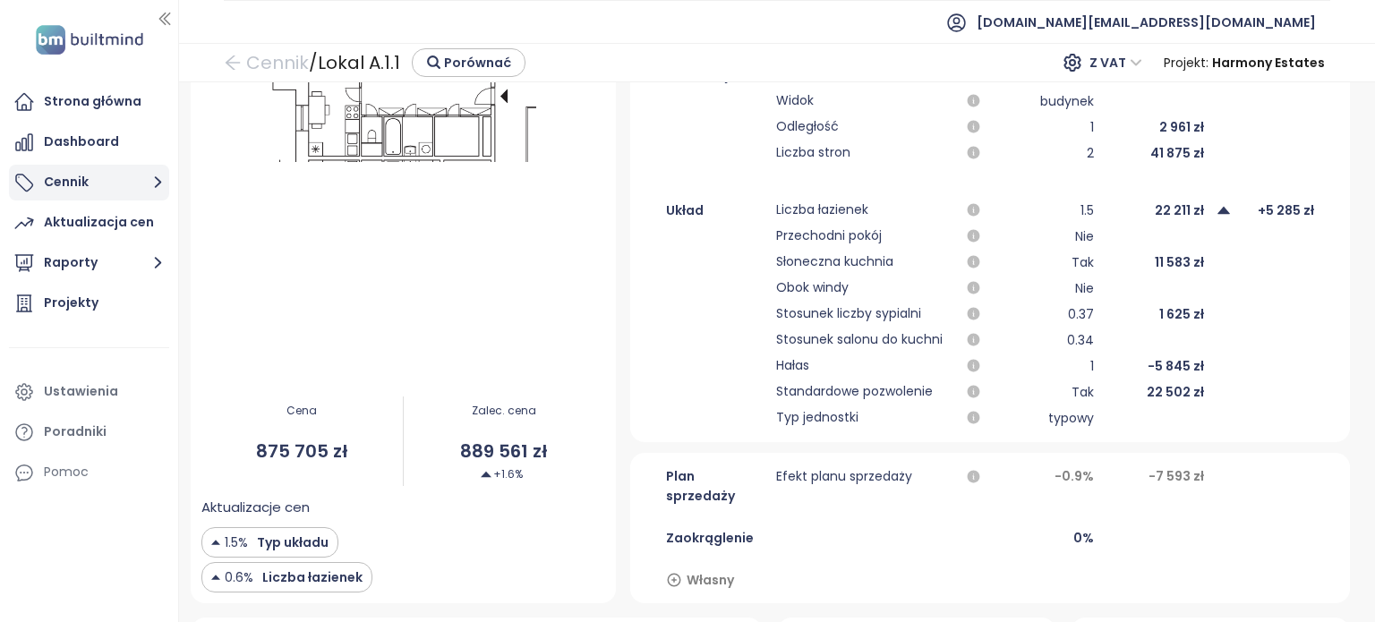
click at [115, 186] on button "Cennik" at bounding box center [89, 183] width 160 height 36
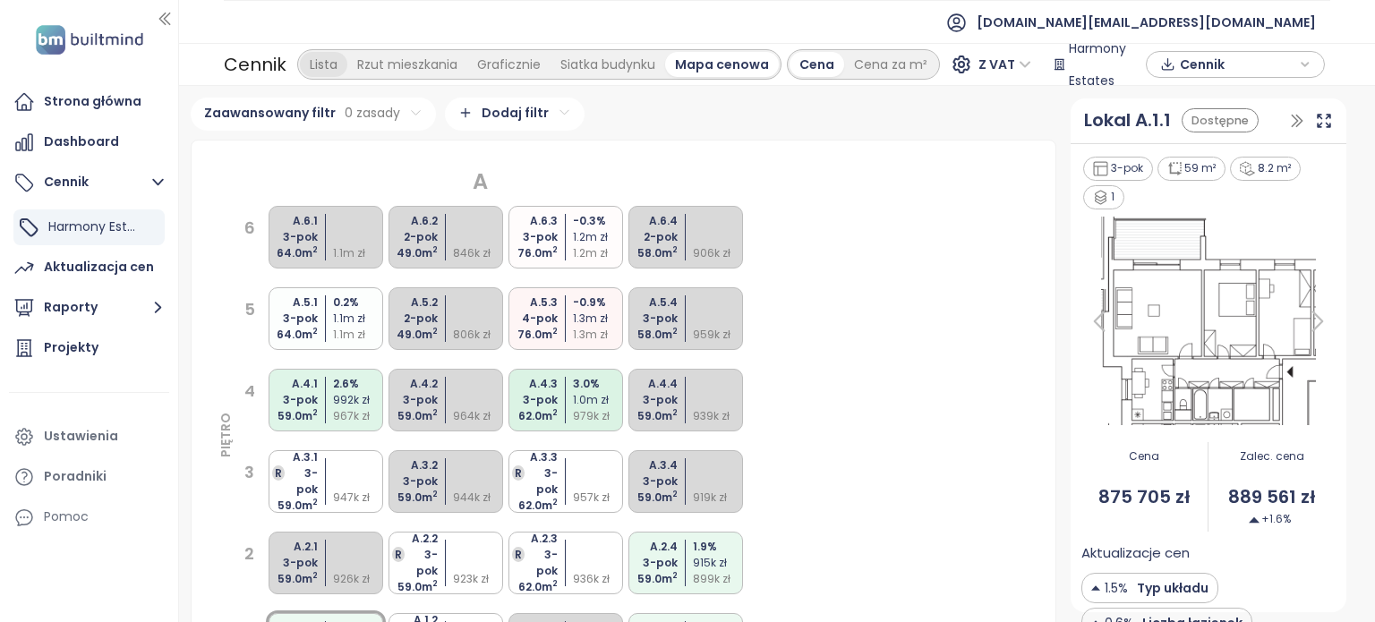
click at [323, 58] on div "Lista" at bounding box center [323, 64] width 47 height 25
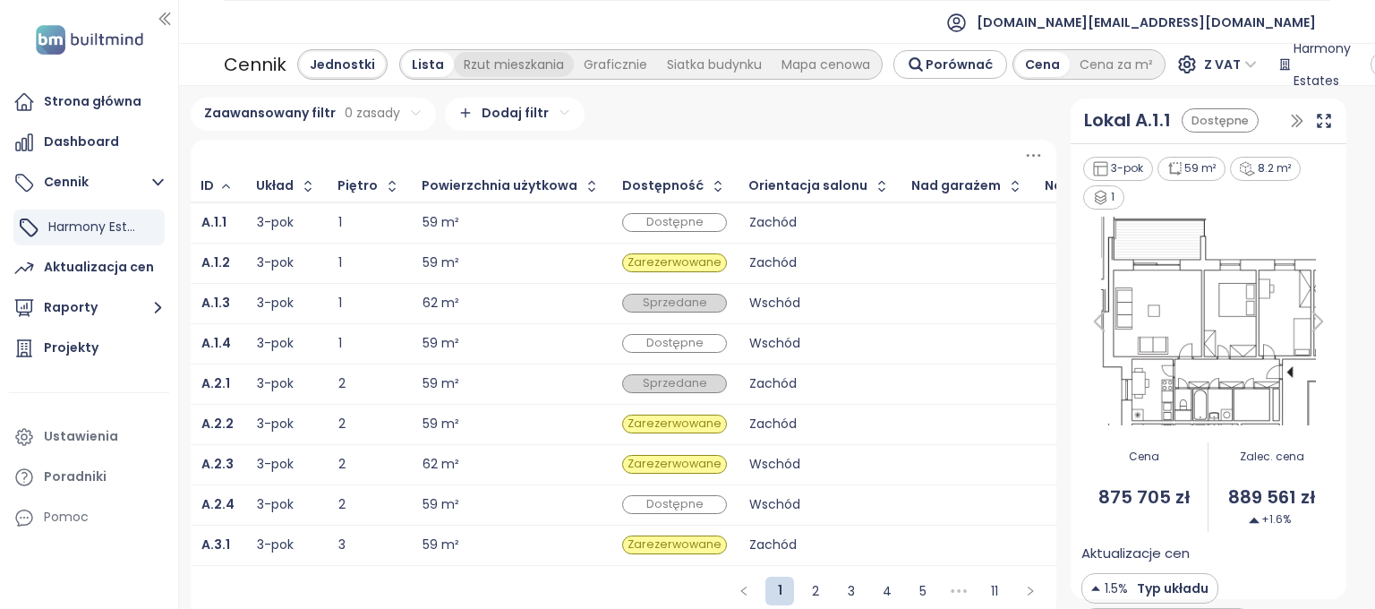
click at [484, 67] on div "Rzut mieszkania" at bounding box center [514, 64] width 120 height 25
